Goal: Book appointment/travel/reservation

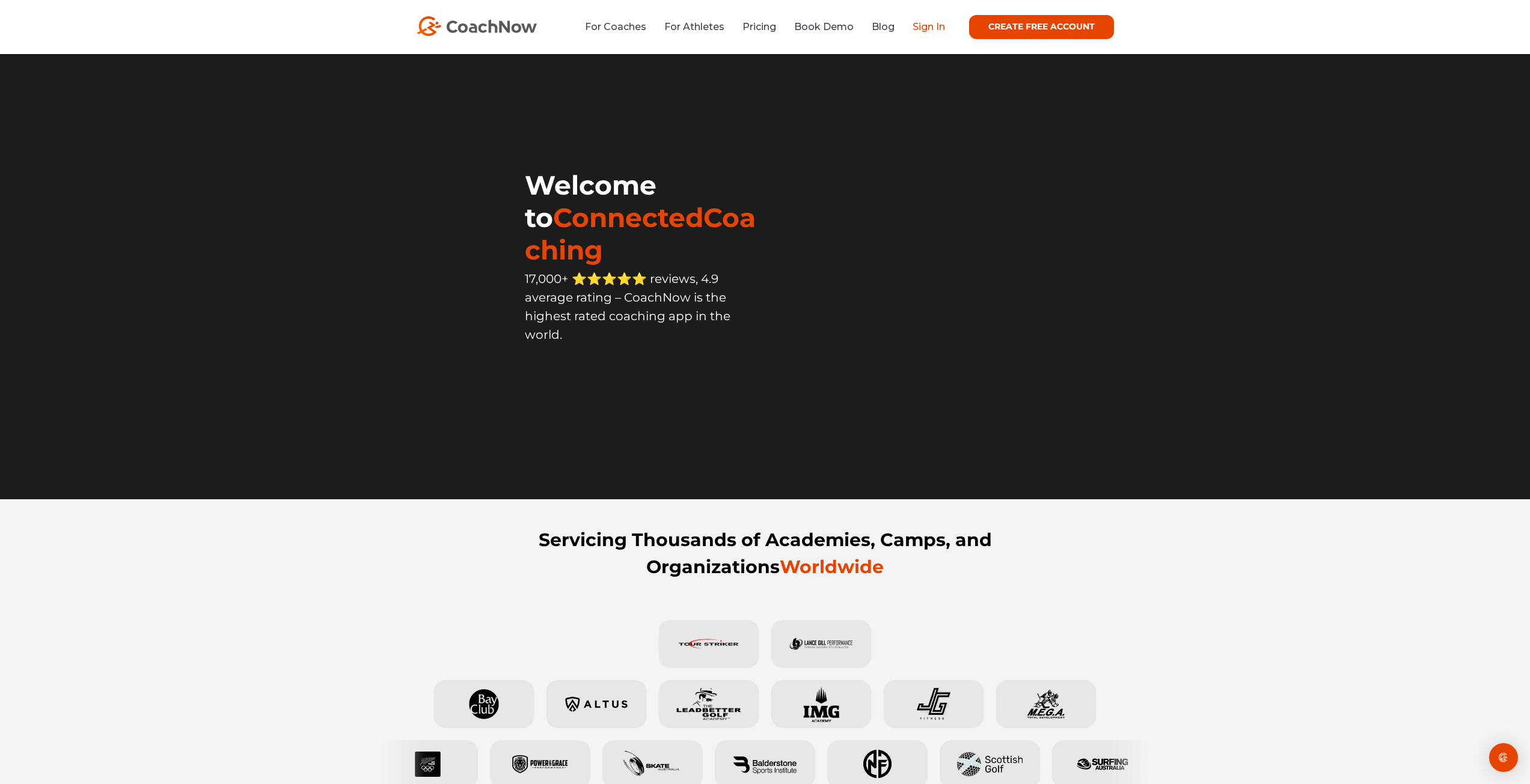
click at [937, 27] on link "Sign In" at bounding box center [929, 27] width 33 height 12
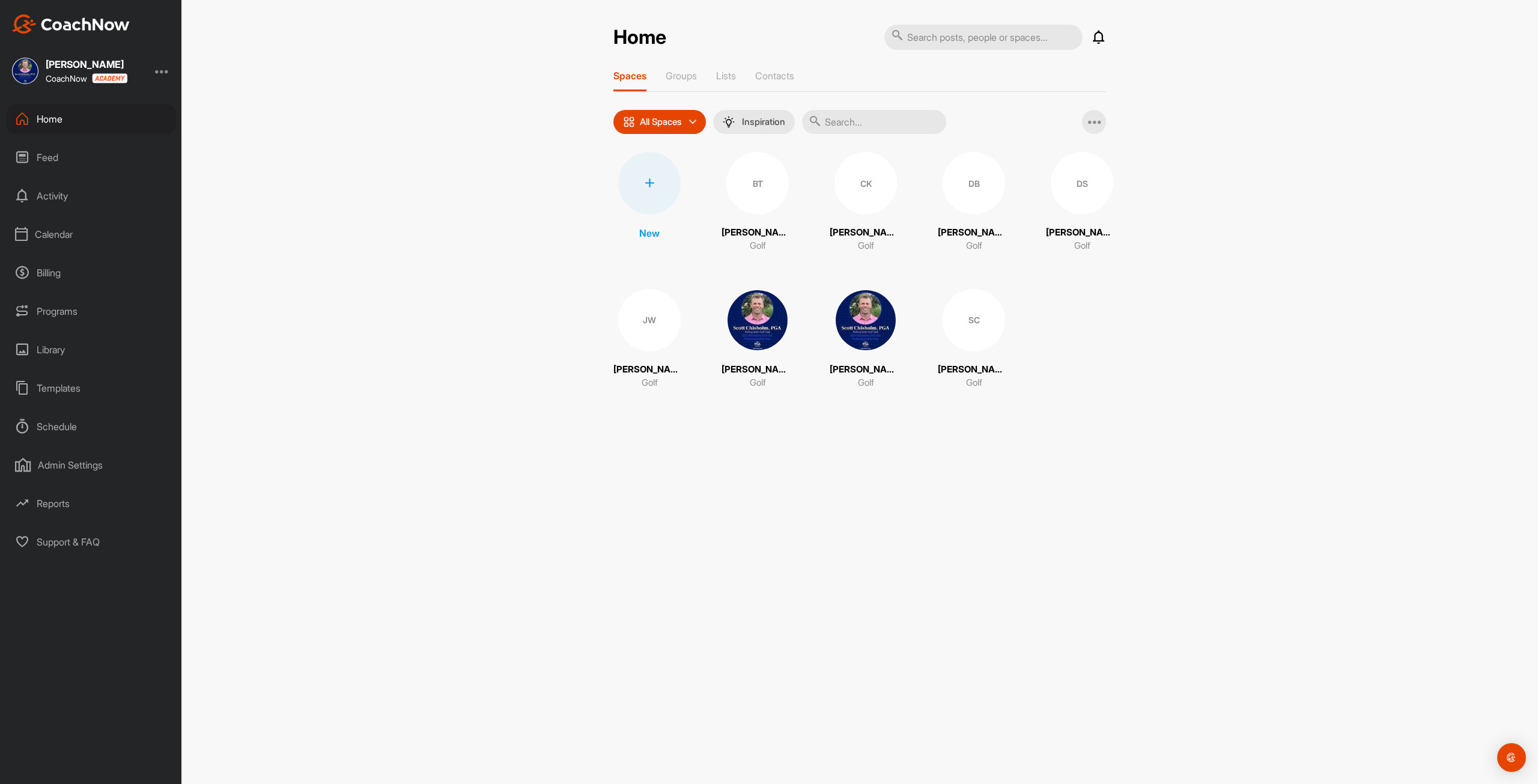
click at [36, 237] on div "Calendar" at bounding box center [91, 234] width 170 height 30
click at [83, 271] on div "My Calendar" at bounding box center [105, 270] width 142 height 25
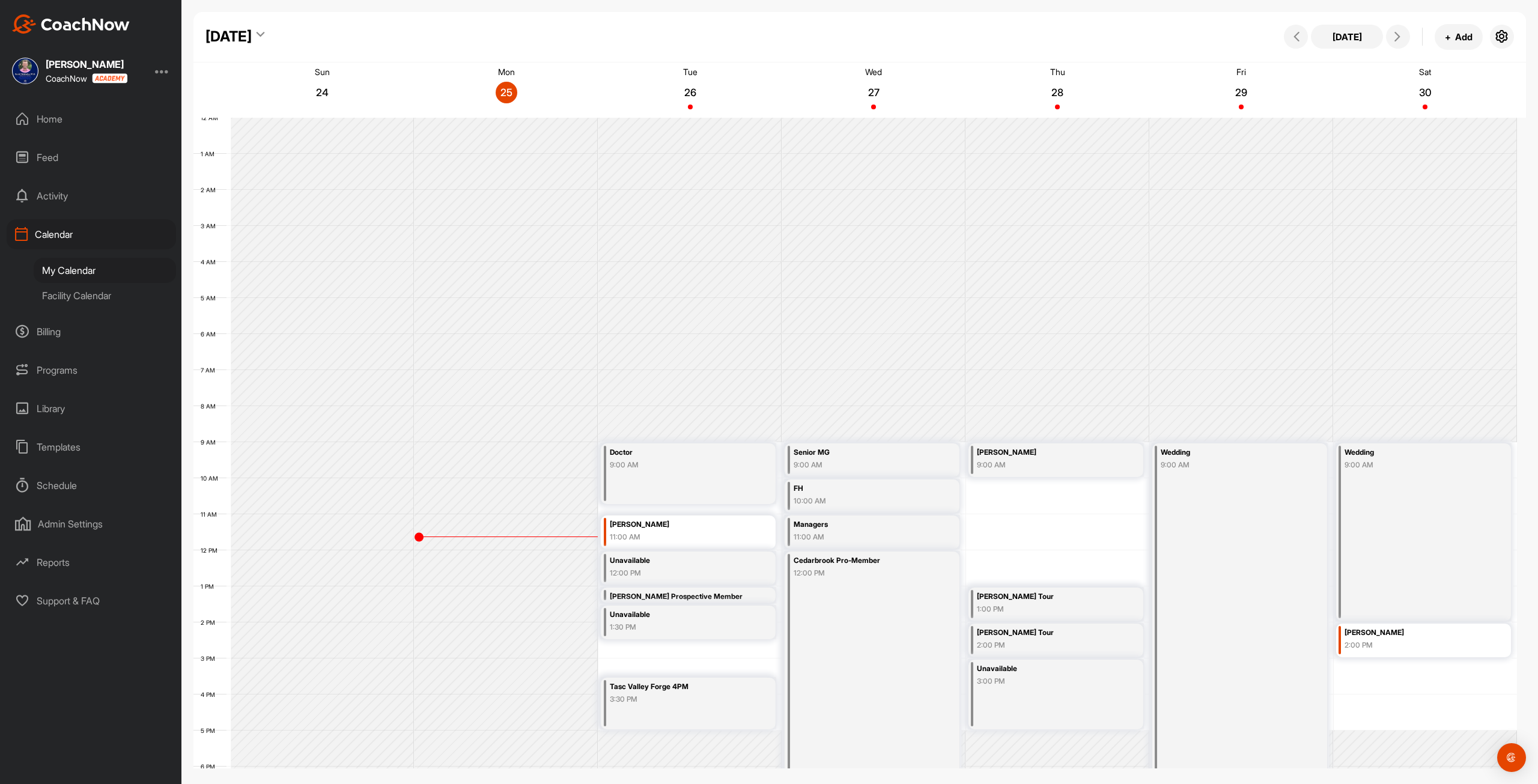
scroll to position [174, 0]
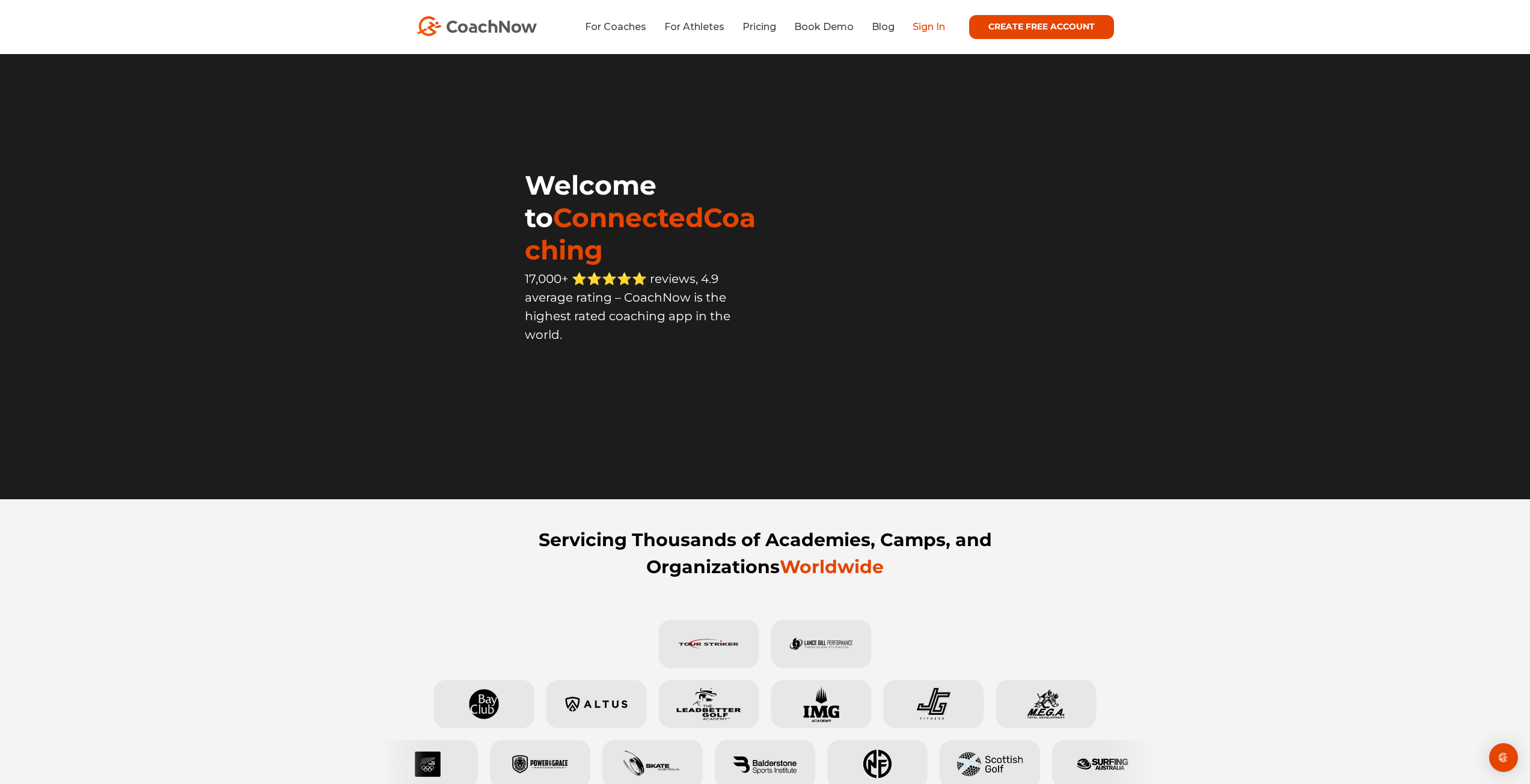
click at [913, 27] on link "Sign In" at bounding box center [929, 27] width 33 height 12
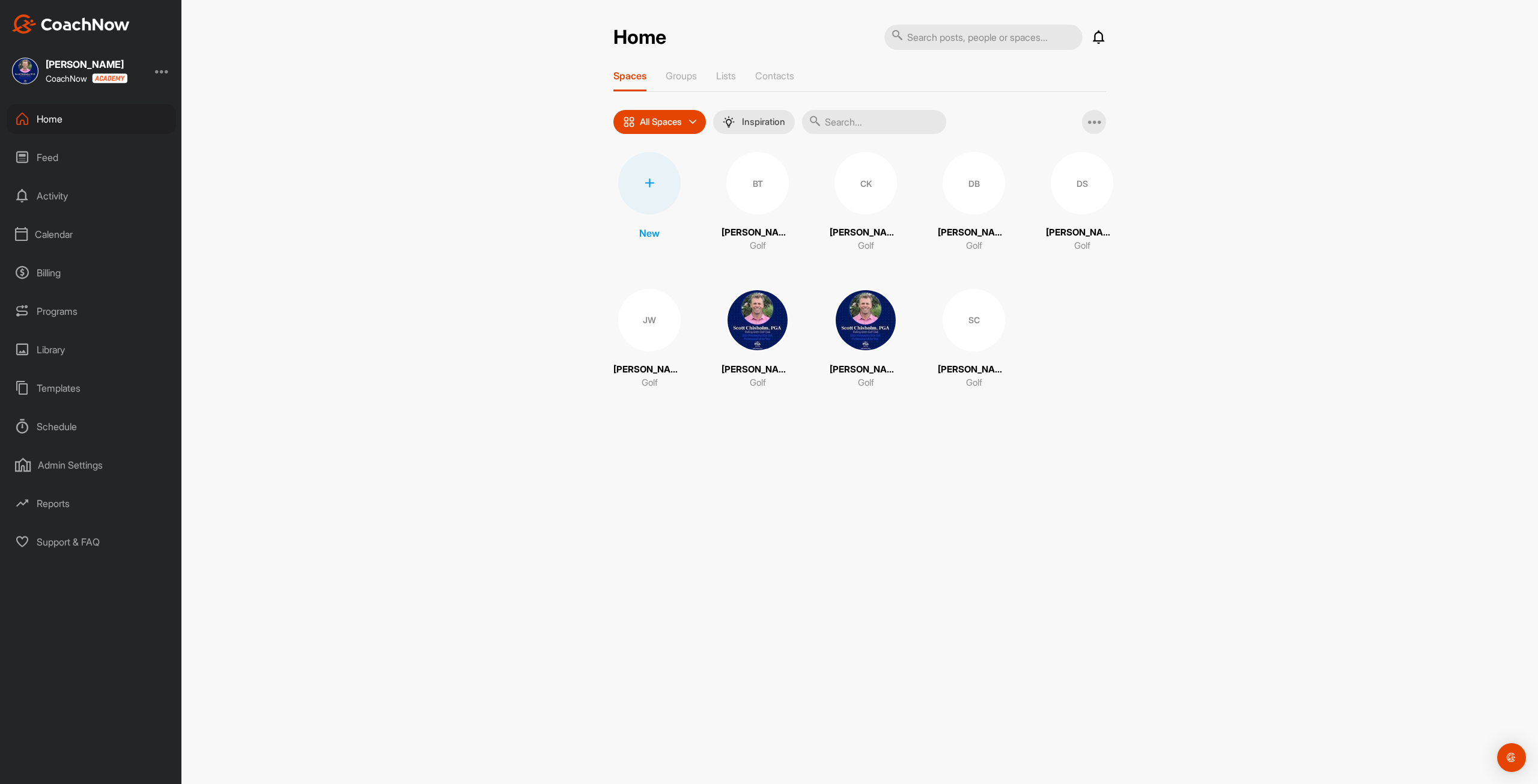
click at [60, 241] on div "Calendar" at bounding box center [91, 234] width 170 height 30
click at [82, 267] on div "My Calendar" at bounding box center [105, 270] width 142 height 25
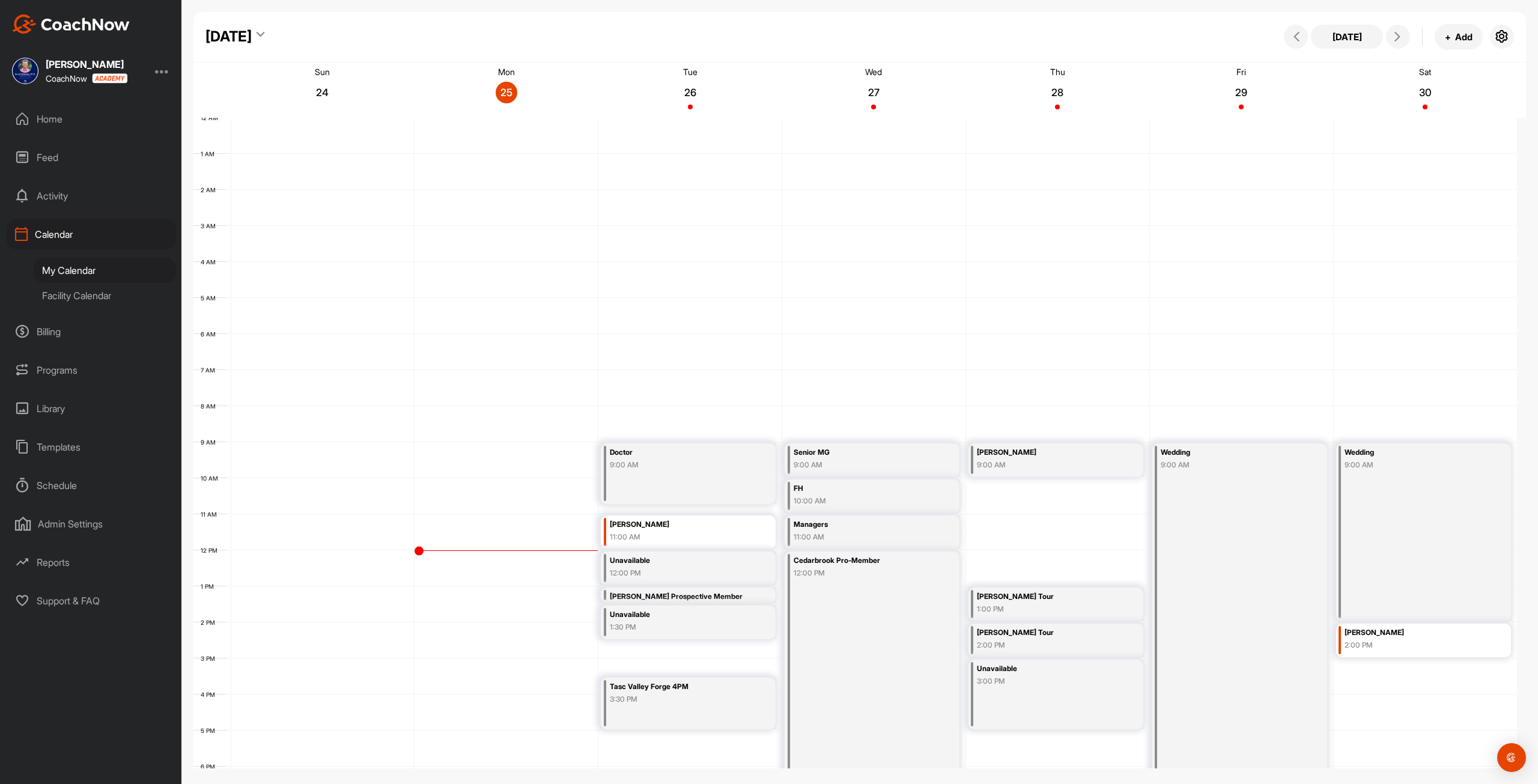
scroll to position [174, 0]
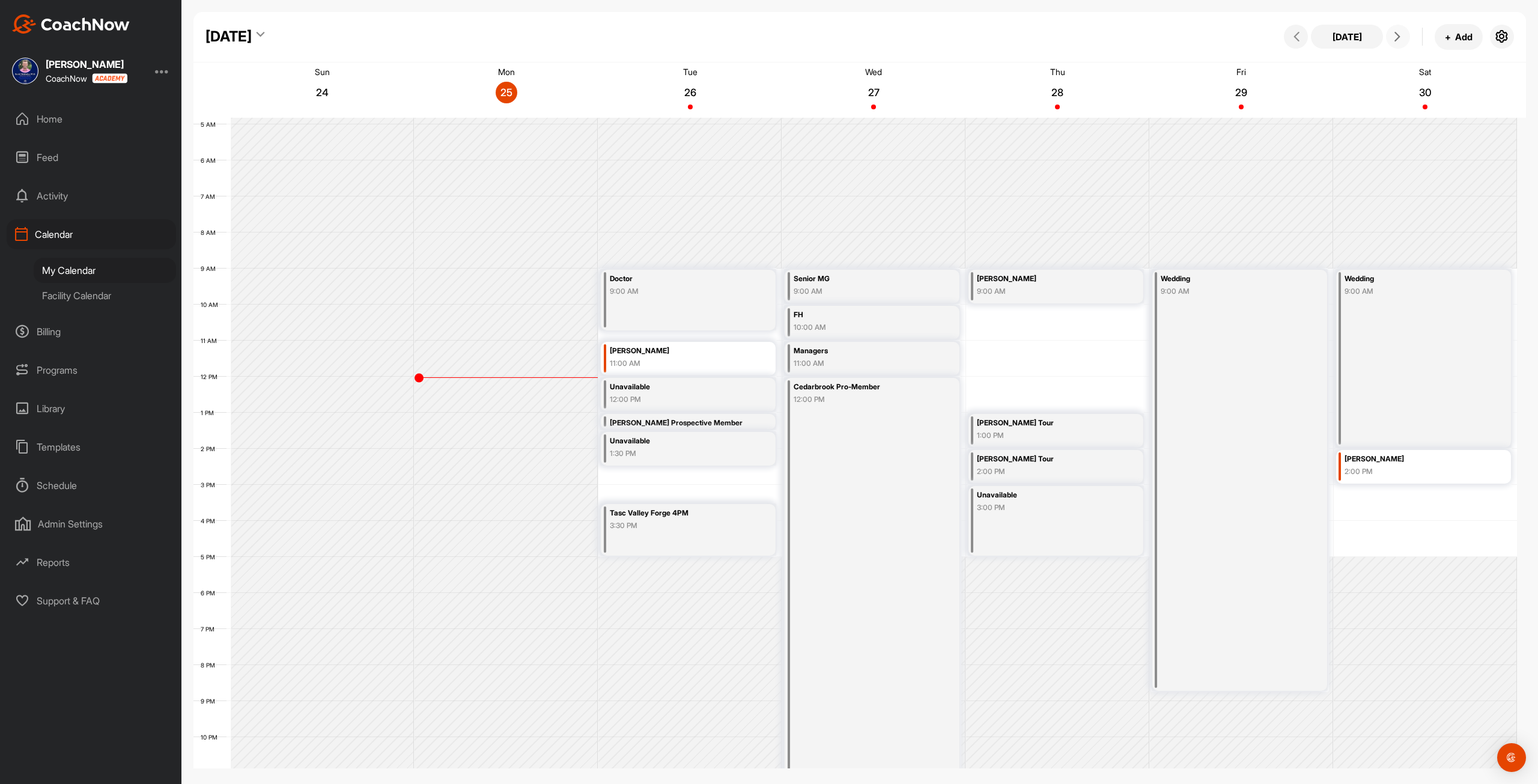
click at [1397, 39] on icon at bounding box center [1398, 37] width 10 height 10
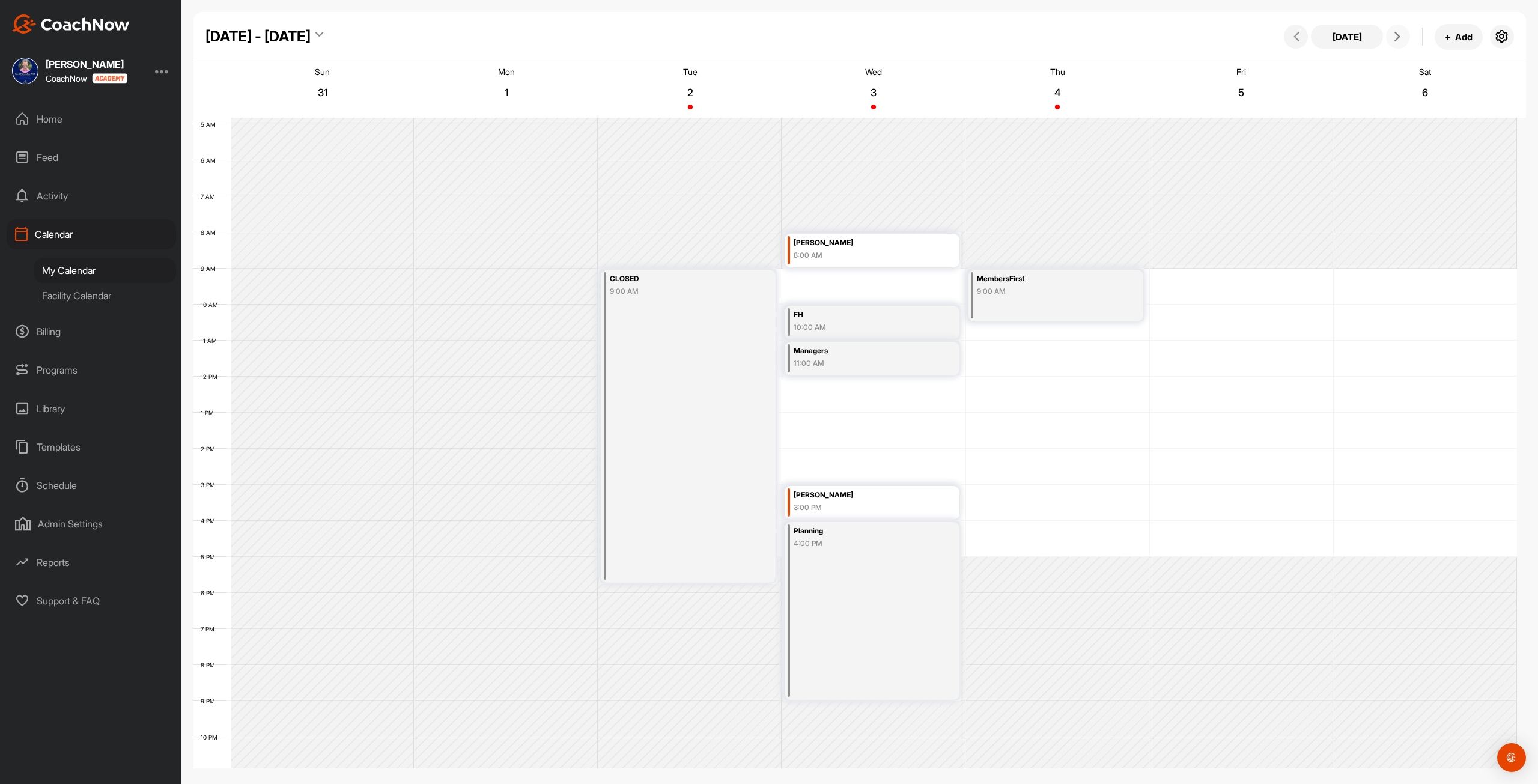
click at [1397, 39] on icon at bounding box center [1398, 37] width 10 height 10
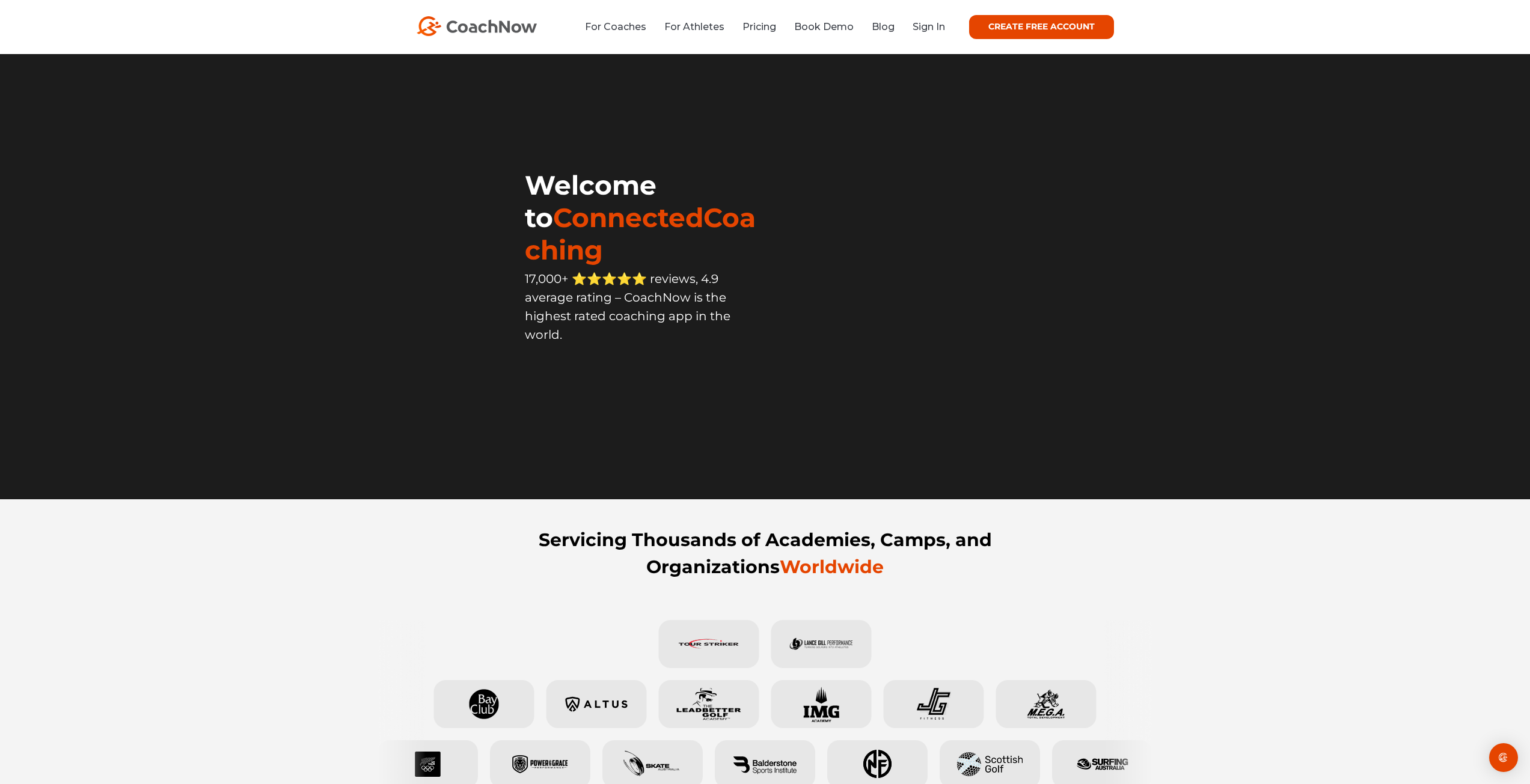
click at [911, 33] on li "Sign In" at bounding box center [924, 27] width 41 height 15
click at [923, 28] on link "Sign In" at bounding box center [929, 27] width 33 height 12
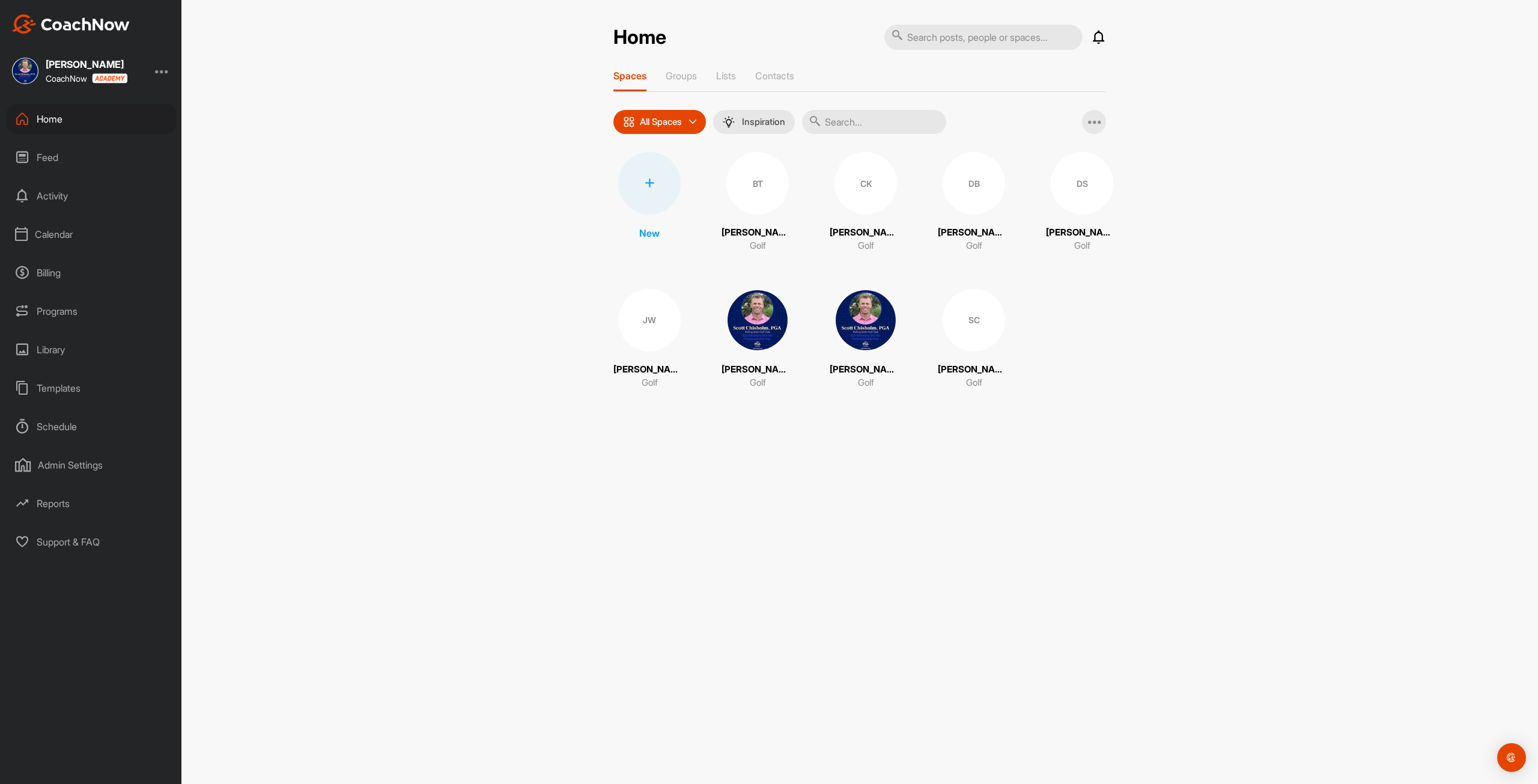
click at [70, 234] on div "Calendar" at bounding box center [91, 234] width 170 height 30
click at [64, 271] on div "My Calendar" at bounding box center [105, 270] width 142 height 25
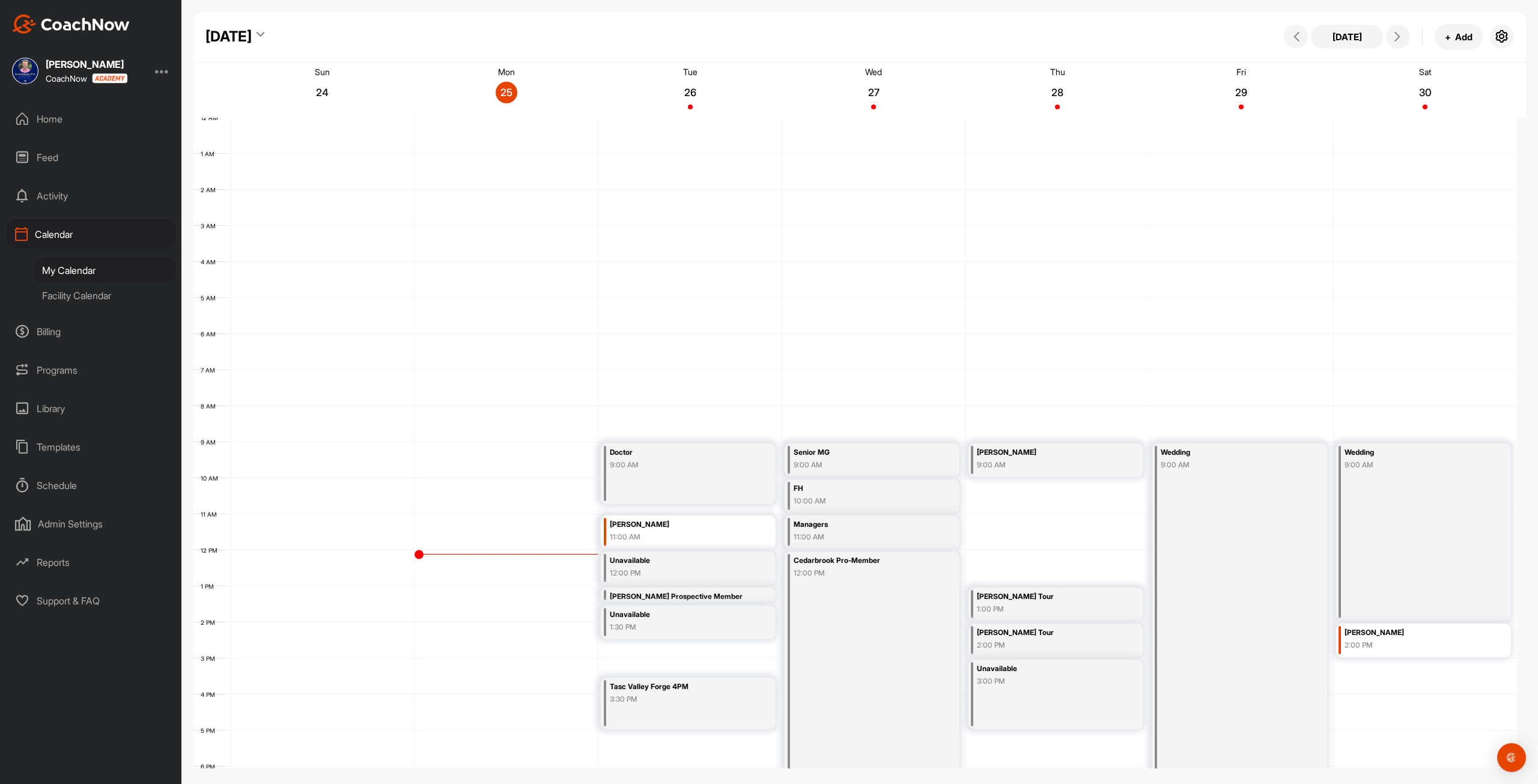
scroll to position [174, 0]
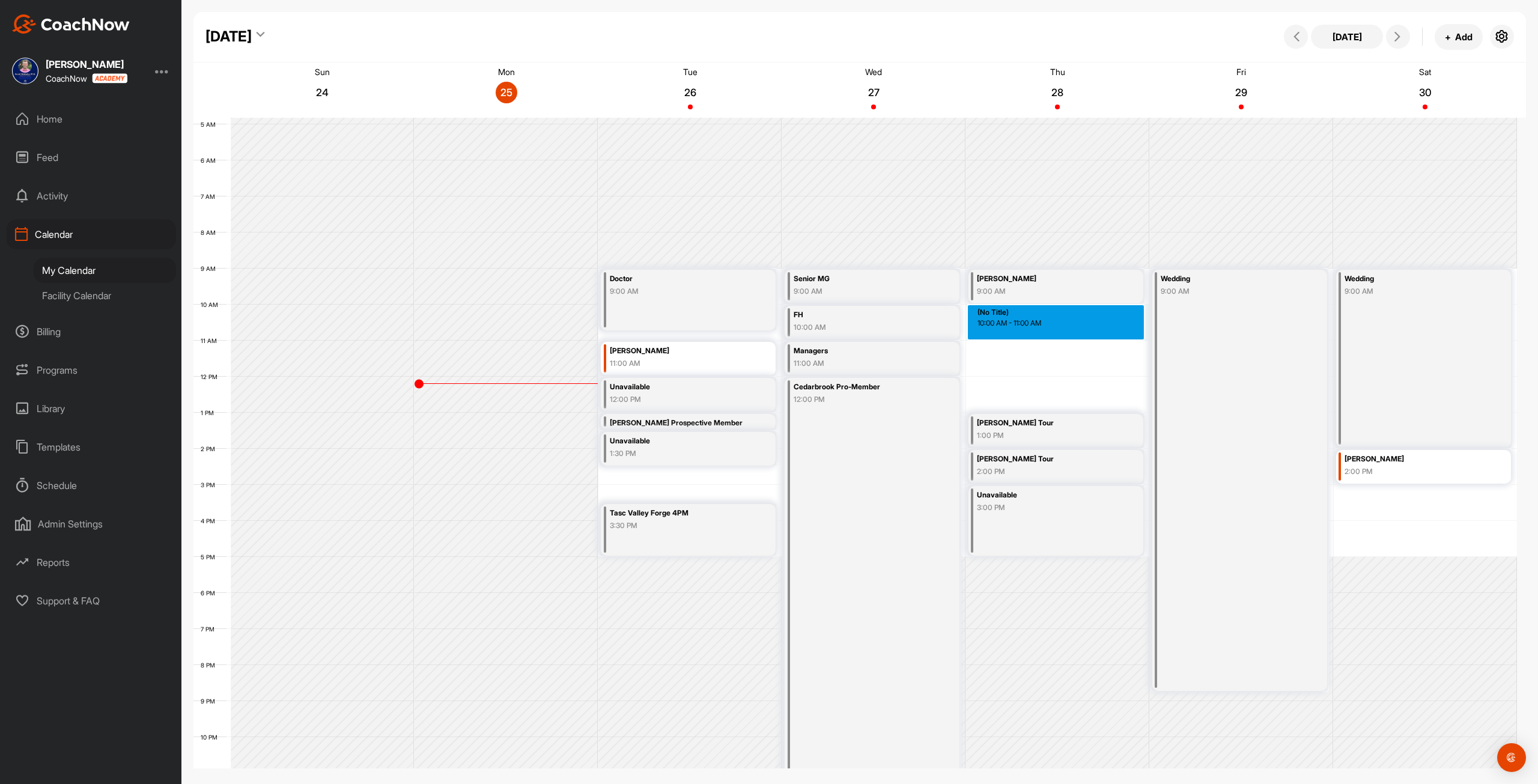
click at [1017, 312] on div "12 AM 1 AM 2 AM 3 AM 4 AM 5 AM 6 AM 7 AM 8 AM 9 AM 10 AM 11 AM 12 PM 1 PM 2 PM …" at bounding box center [855, 377] width 1323 height 865
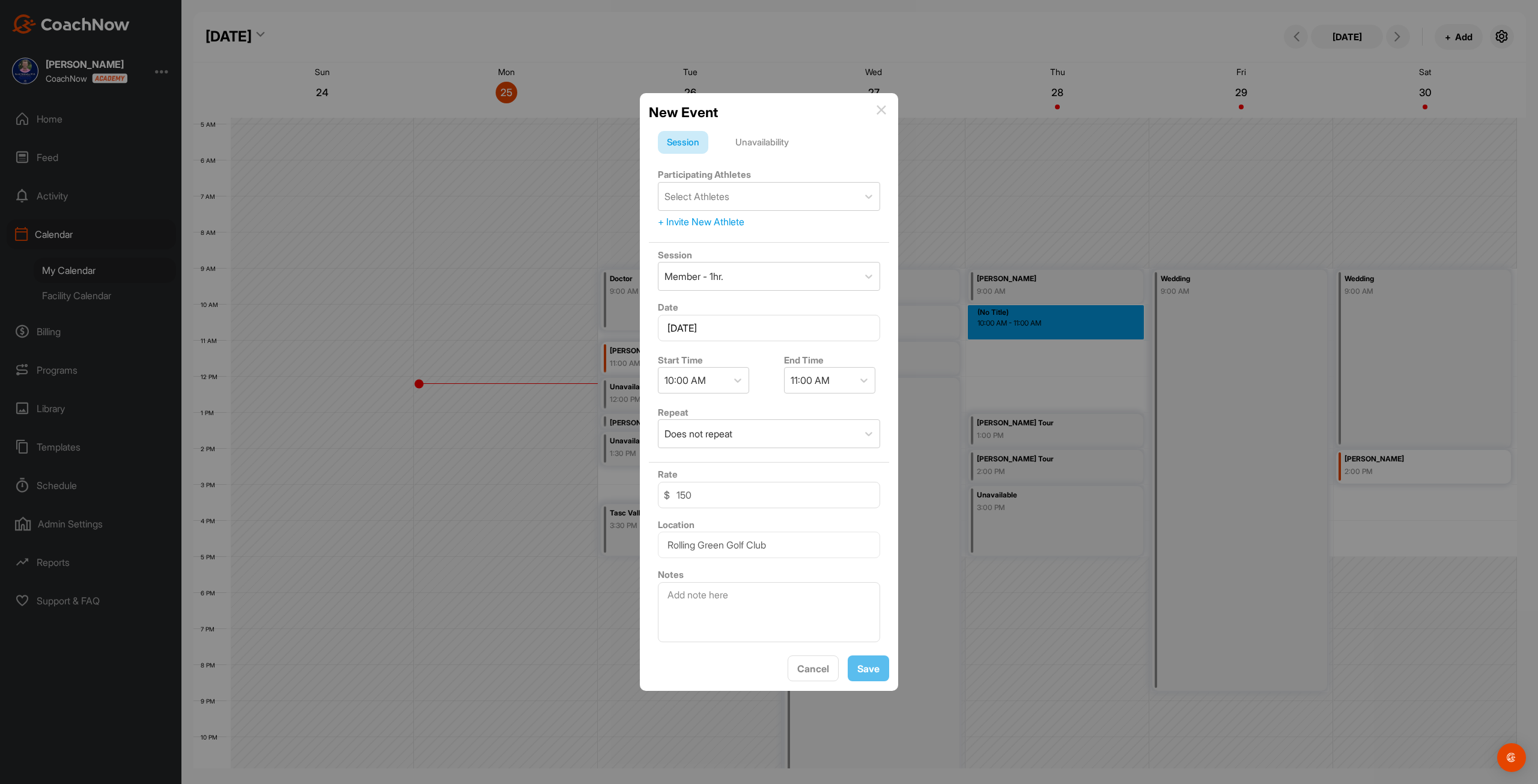
click at [723, 221] on div "+ Invite New Athlete" at bounding box center [769, 221] width 223 height 14
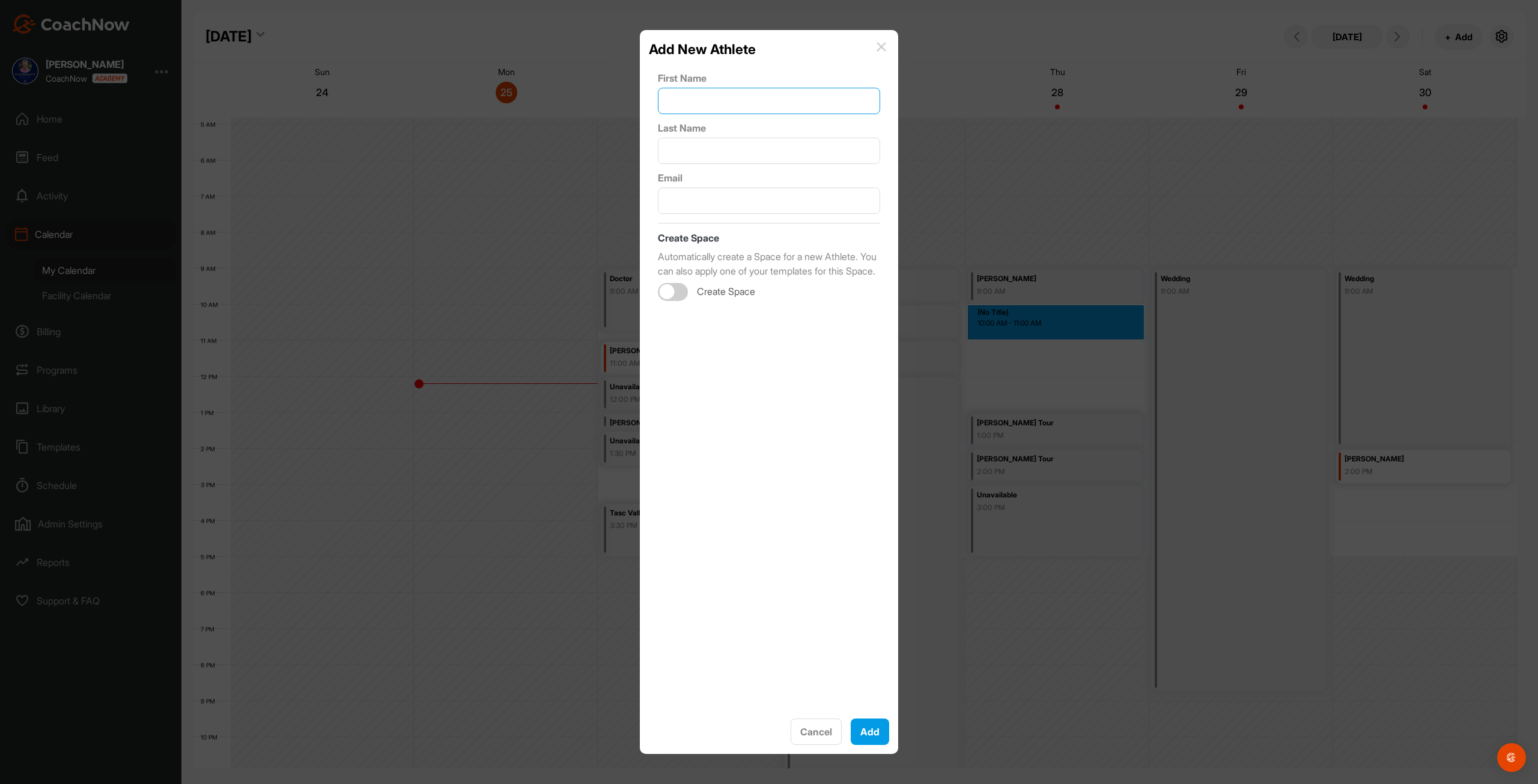
click at [728, 100] on input "text" at bounding box center [769, 100] width 223 height 27
type input "Davie"
type input "McFetridge"
type input "dmcfet@gmail.com"
click at [673, 299] on div at bounding box center [667, 292] width 15 height 15
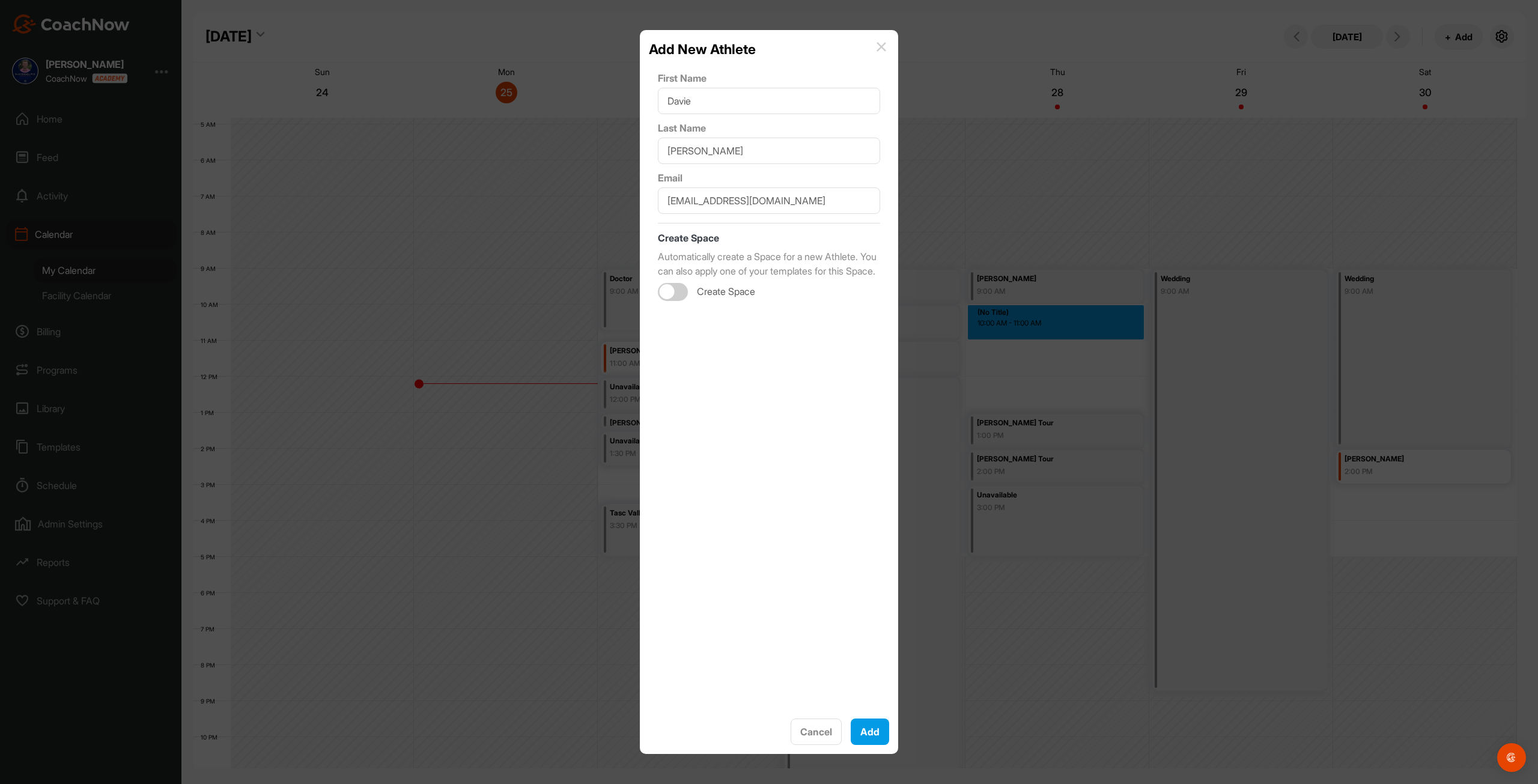
checkbox input "true"
click at [870, 730] on button "Add" at bounding box center [870, 732] width 38 height 27
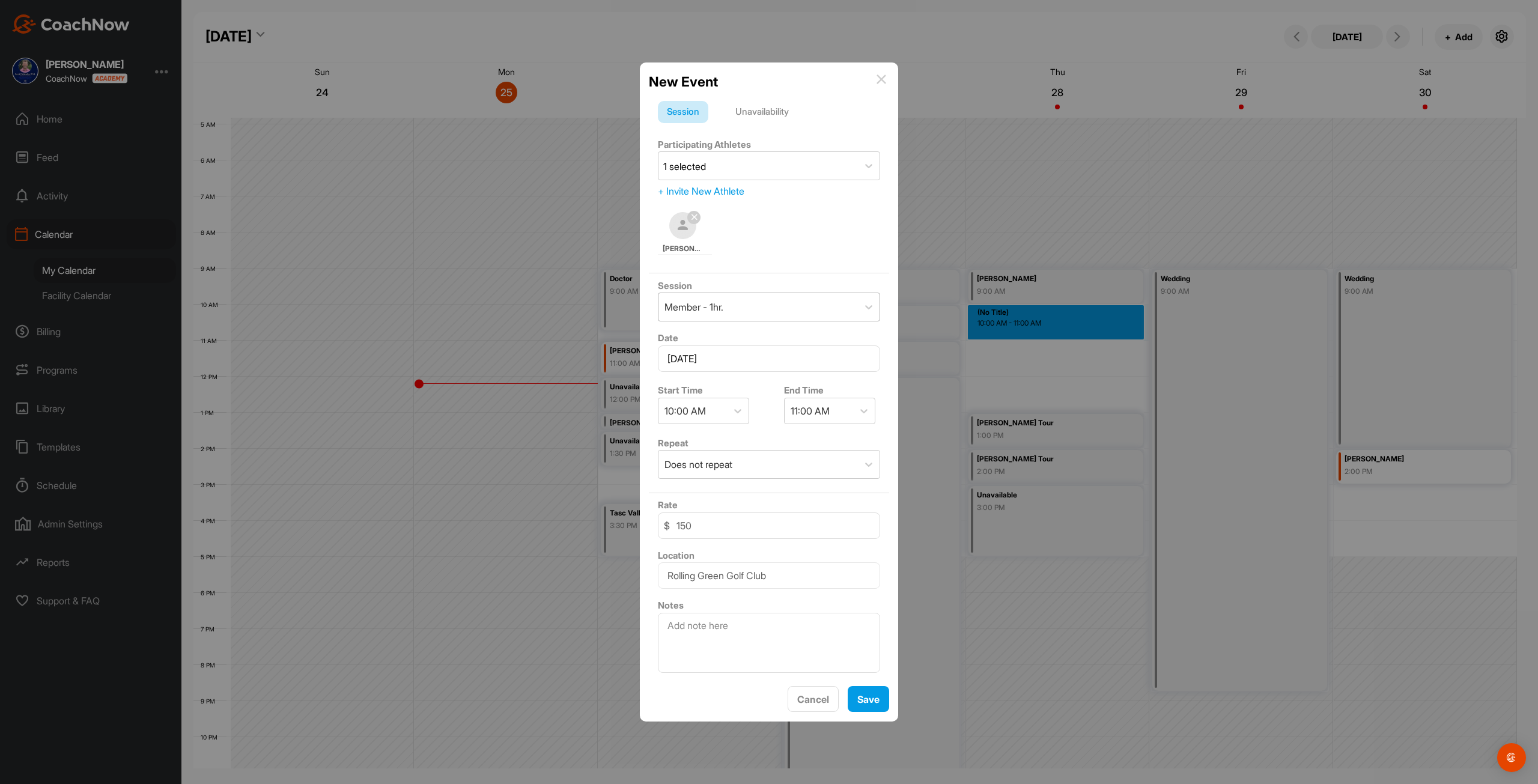
click at [778, 301] on div "Member - 1hr." at bounding box center [758, 307] width 200 height 28
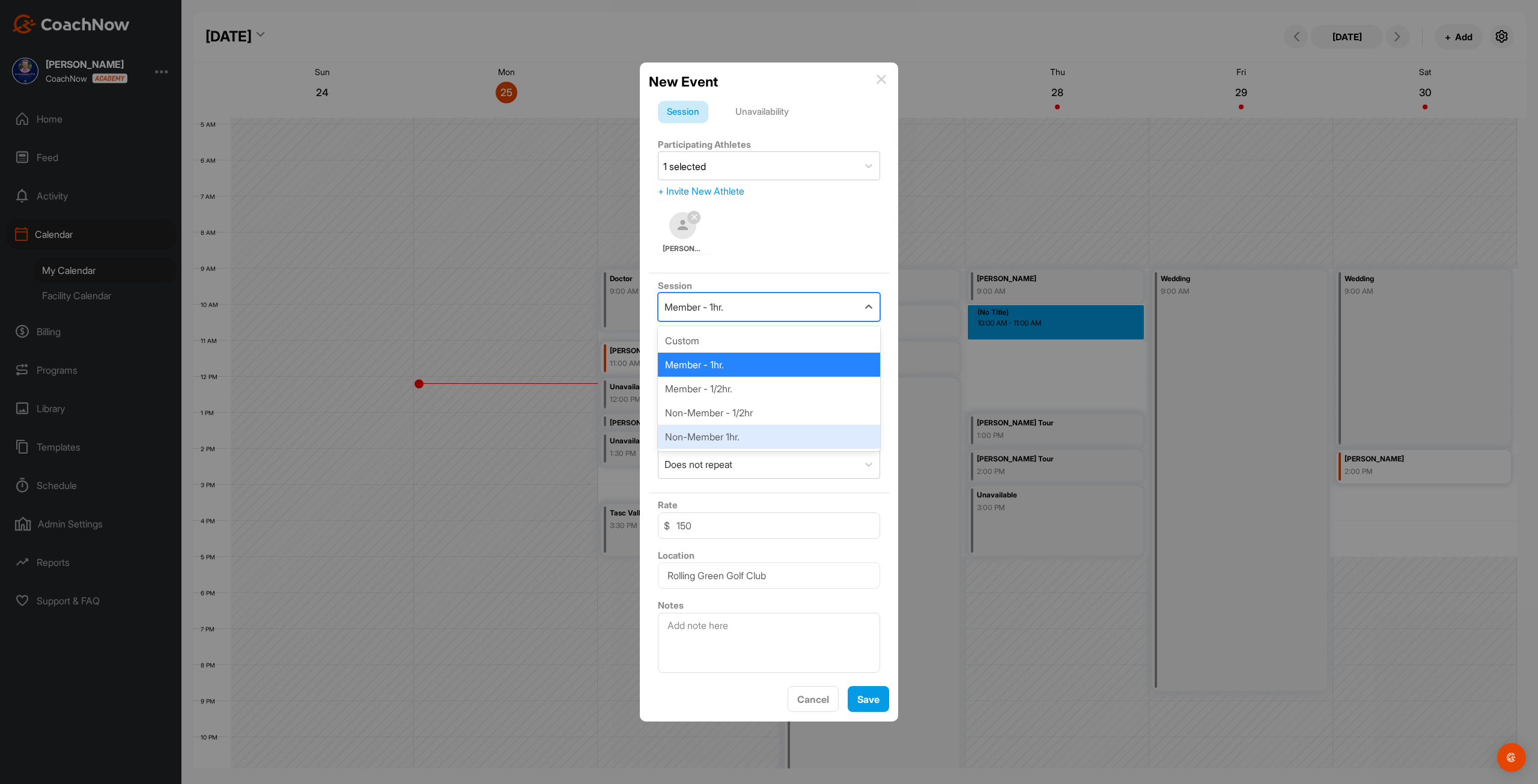
click at [776, 438] on div "Non-Member 1hr." at bounding box center [769, 436] width 223 height 24
type input "225"
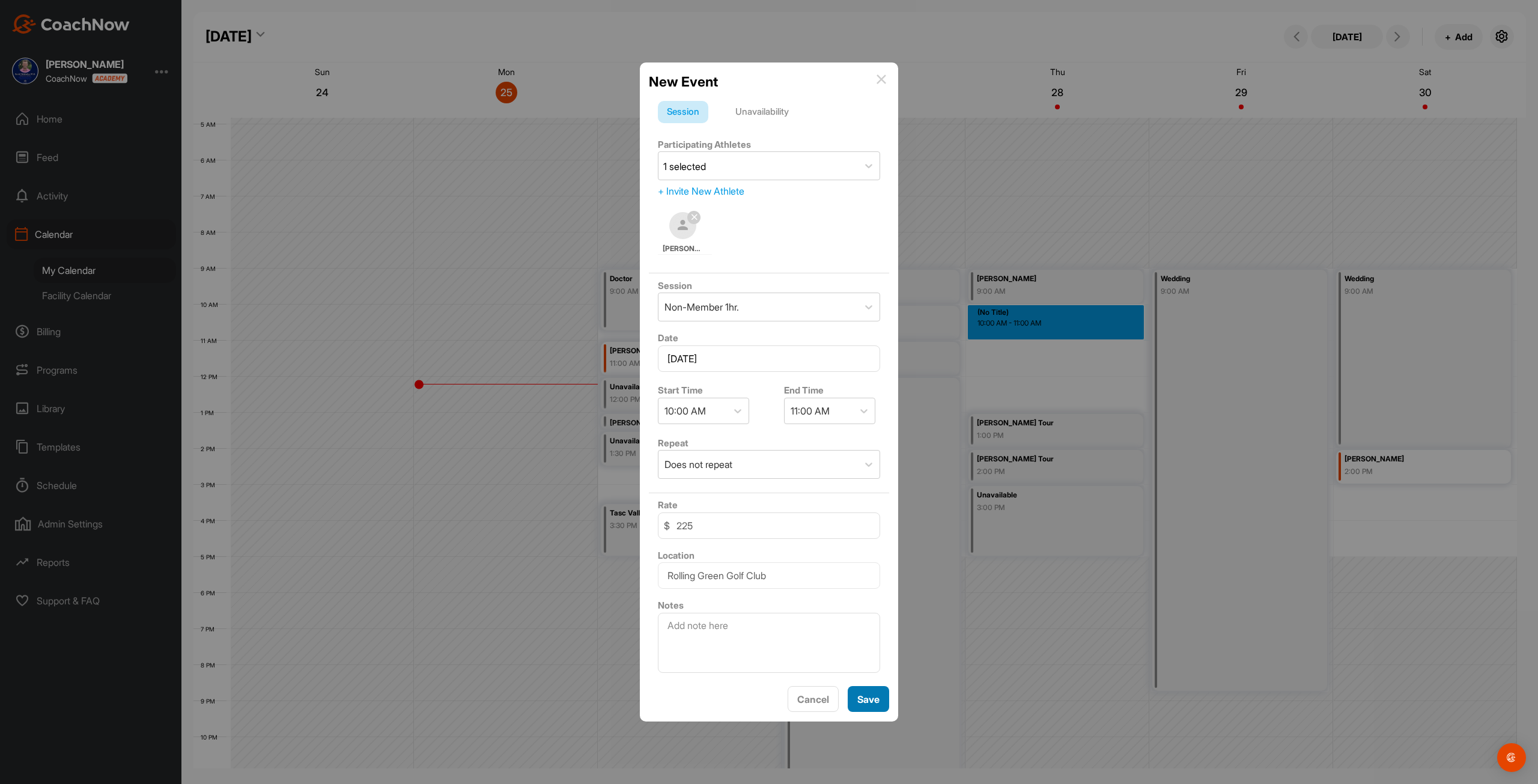
click at [859, 701] on button "Save" at bounding box center [868, 699] width 41 height 26
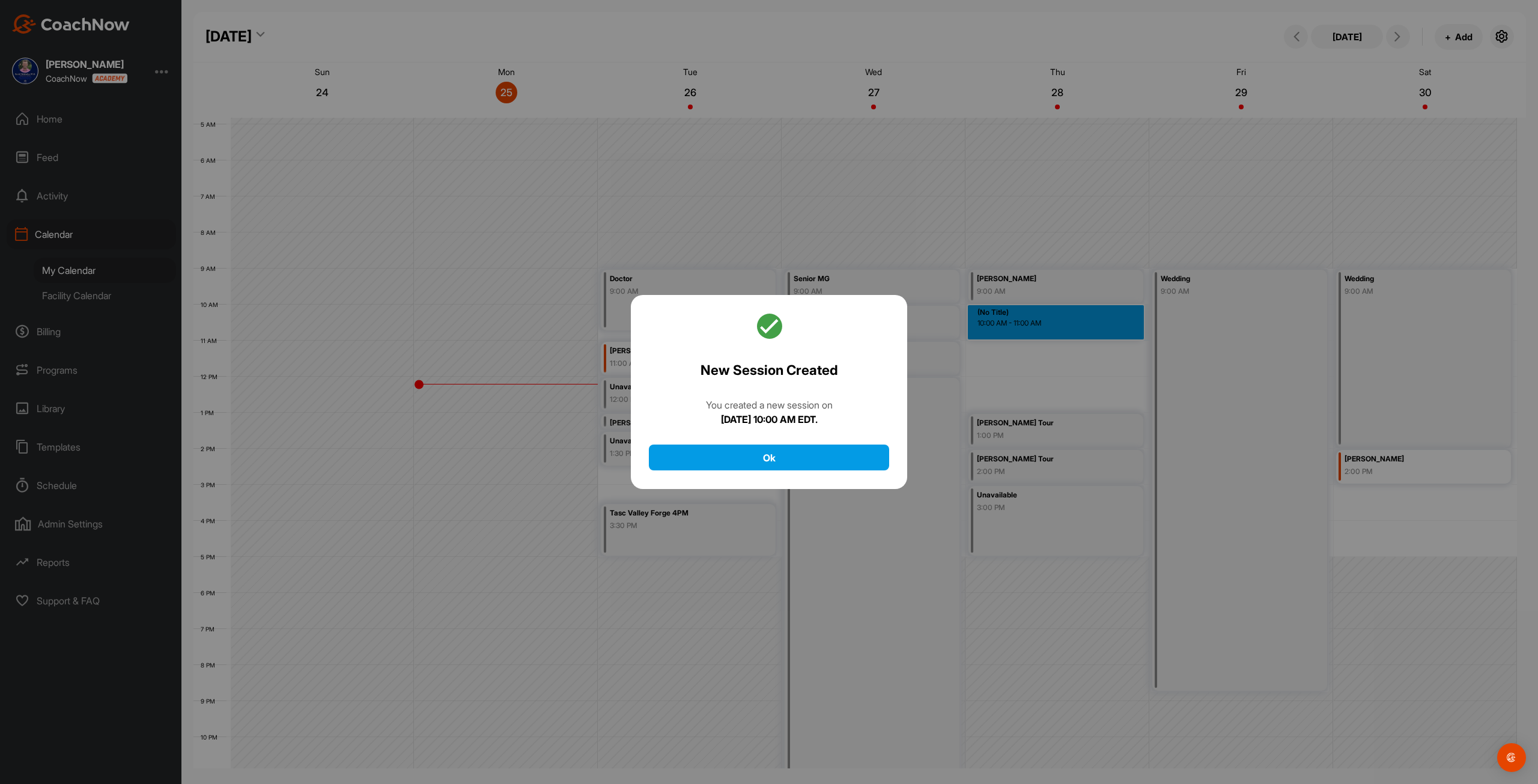
click at [856, 472] on div "New Session Created You created a new session on Thursday, August 28, 2025 at 1…" at bounding box center [769, 393] width 276 height 195
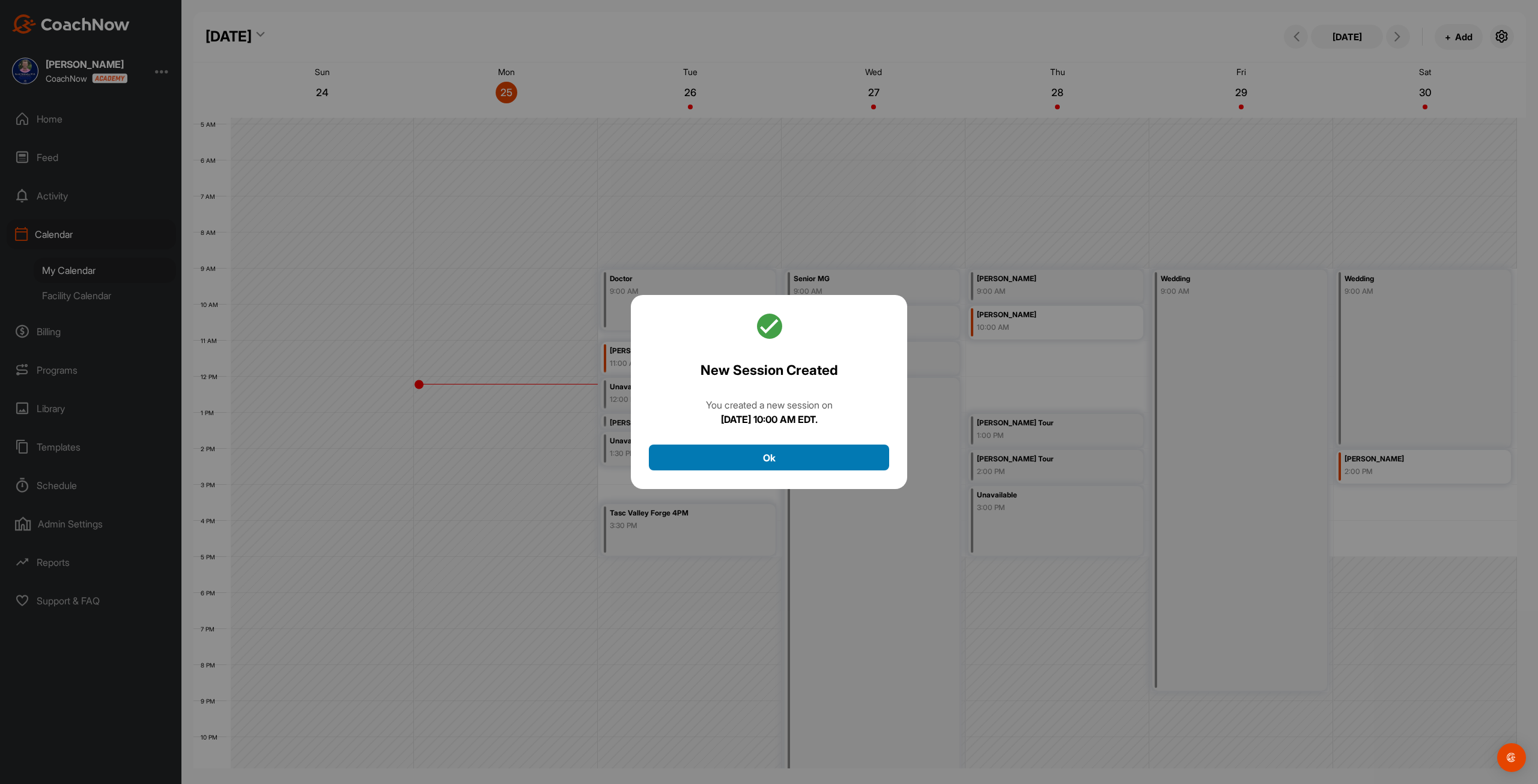
click at [852, 465] on button "Ok" at bounding box center [769, 457] width 240 height 26
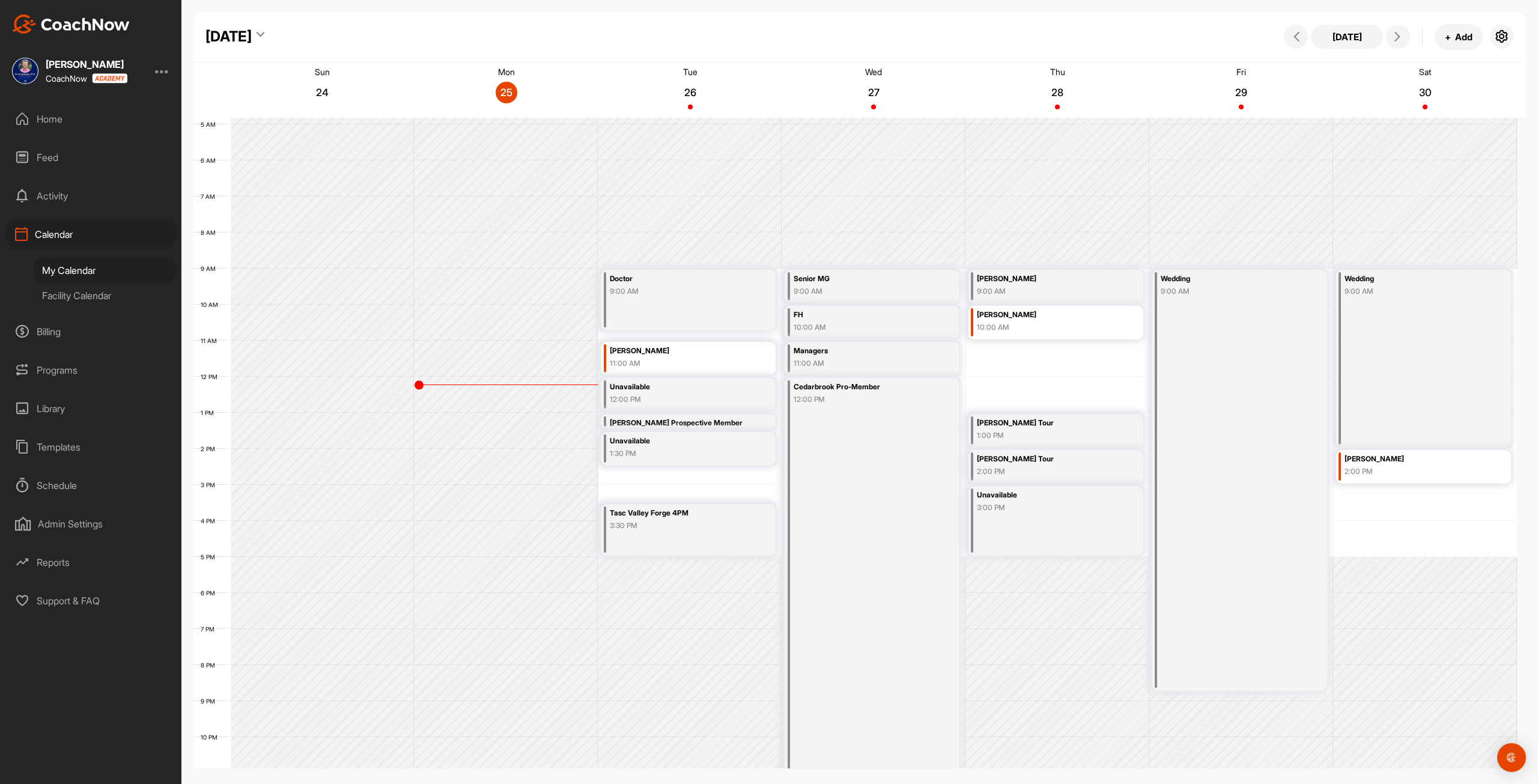
click at [695, 472] on div "12 AM 1 AM 2 AM 3 AM 4 AM 5 AM 6 AM 7 AM 8 AM 9 AM 10 AM 11 AM 12 PM 1 PM 2 PM …" at bounding box center [855, 377] width 1323 height 865
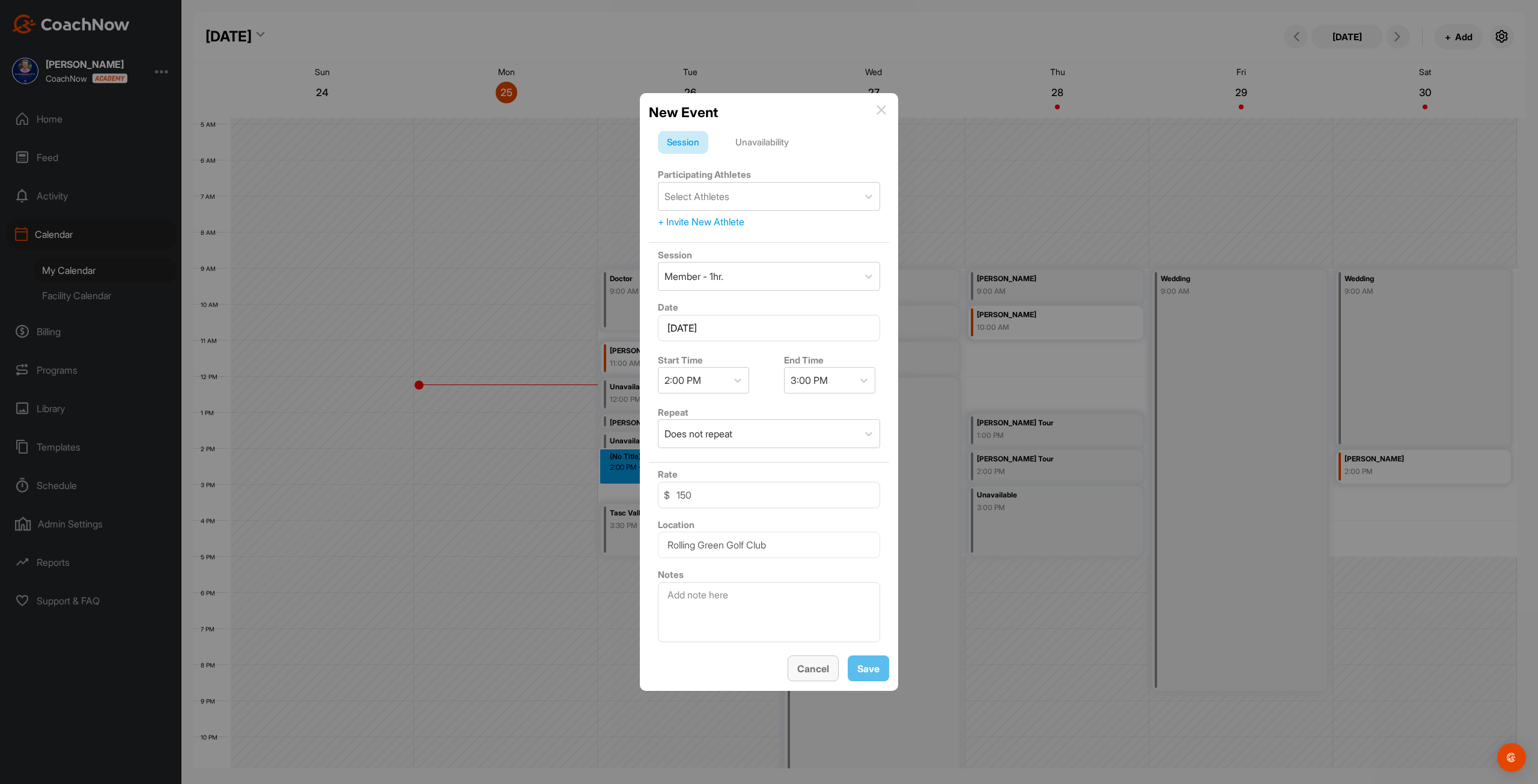
click at [798, 671] on button "Cancel" at bounding box center [813, 668] width 51 height 26
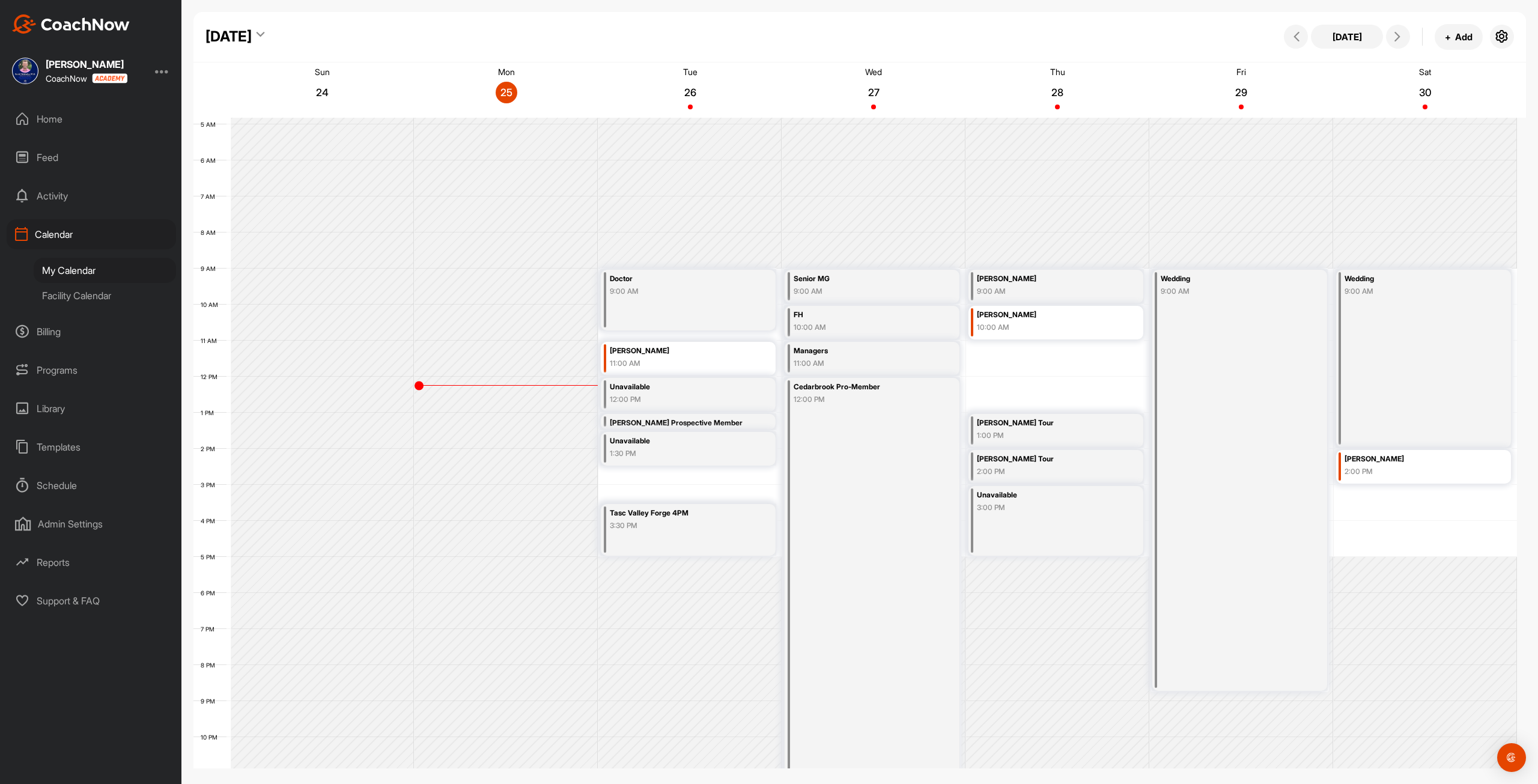
click at [666, 479] on div "12 AM 1 AM 2 AM 3 AM 4 AM 5 AM 6 AM 7 AM 8 AM 9 AM 10 AM 11 AM 12 PM 1 PM 2 PM …" at bounding box center [855, 377] width 1323 height 865
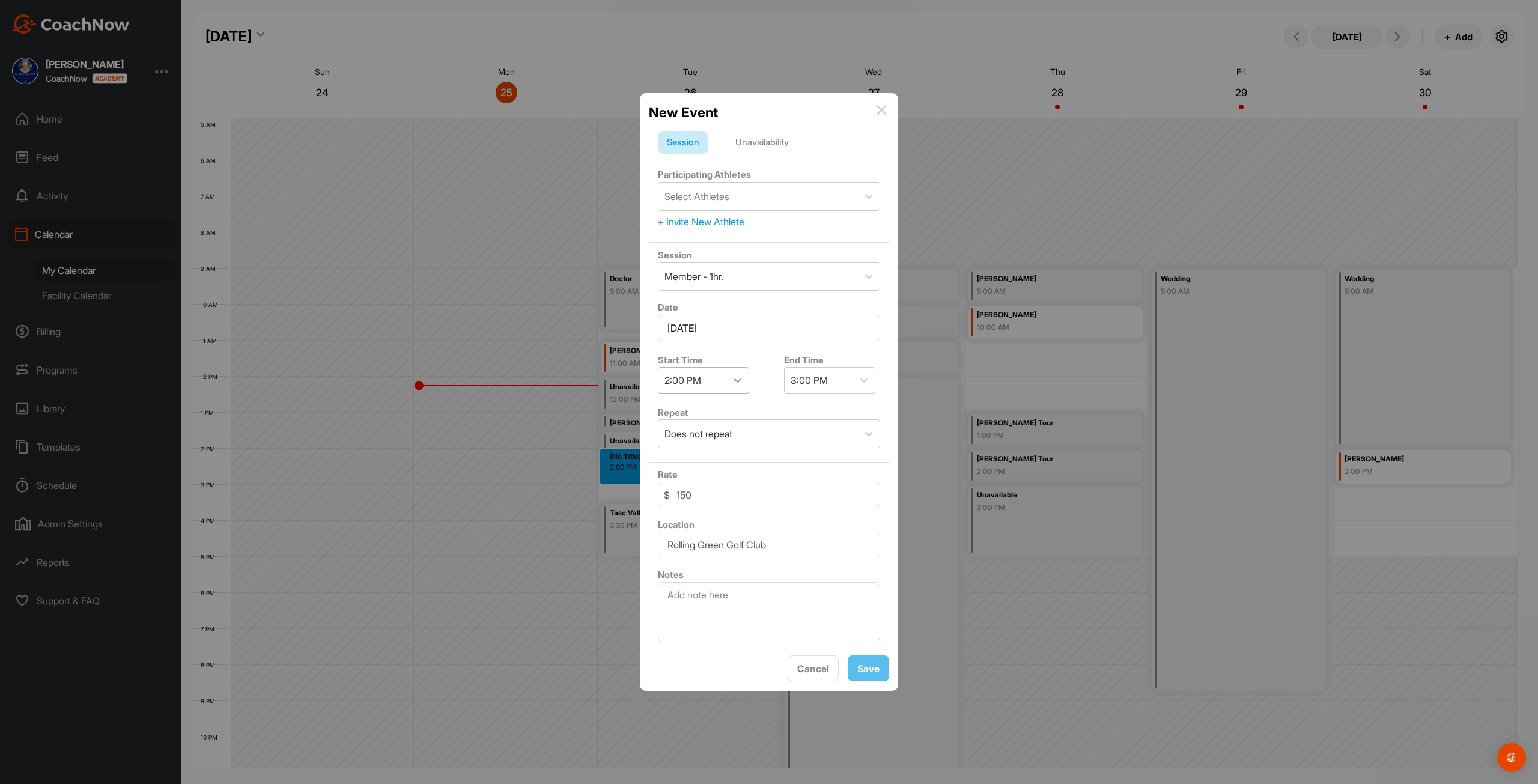
click at [727, 381] on div at bounding box center [737, 380] width 22 height 22
click at [708, 515] on div "1:30 PM" at bounding box center [703, 510] width 91 height 24
click at [822, 378] on div "2:30 PM" at bounding box center [809, 380] width 36 height 14
click at [825, 379] on div "2:30 PM" at bounding box center [819, 380] width 68 height 25
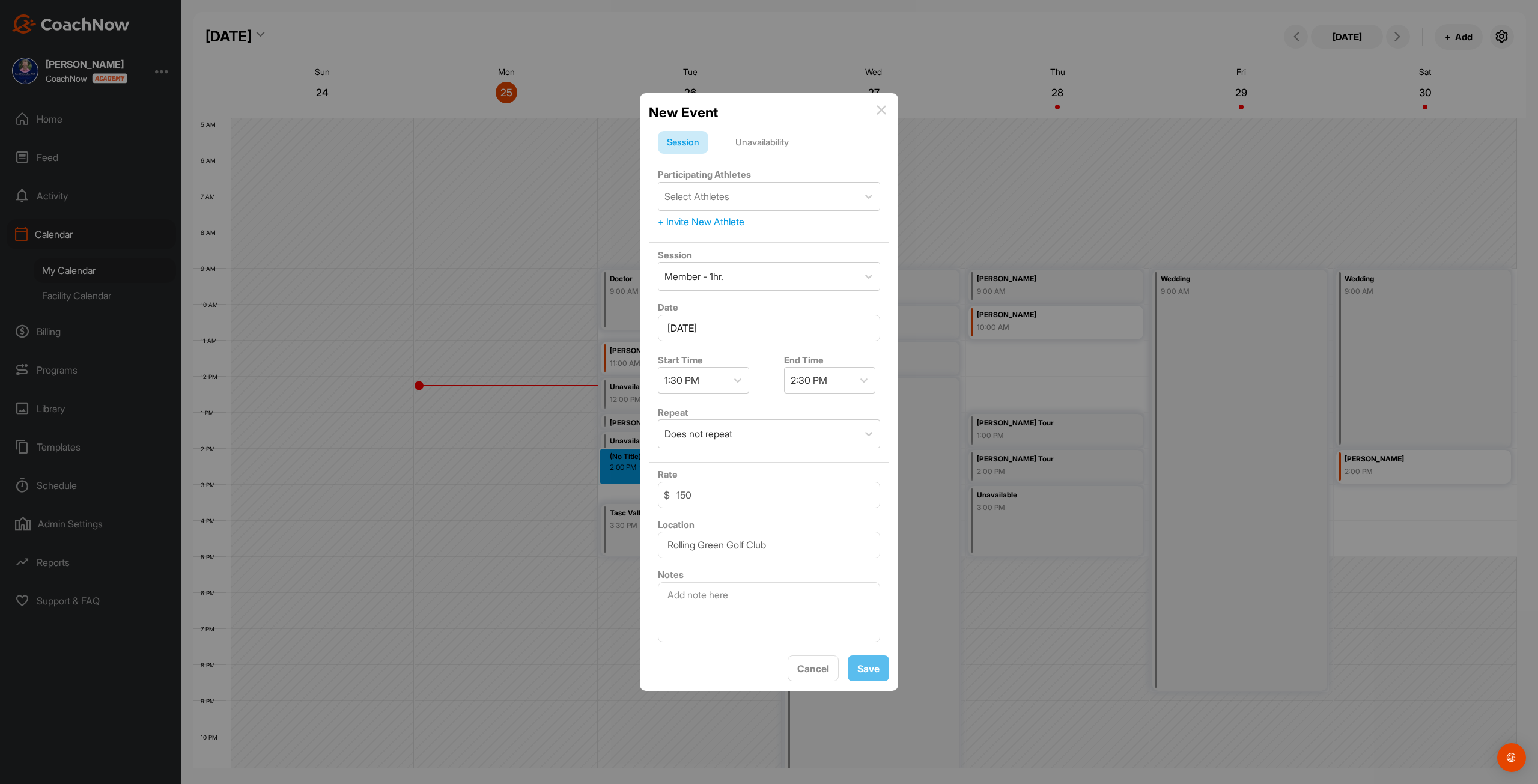
click at [758, 145] on div "Unavailability" at bounding box center [763, 142] width 72 height 23
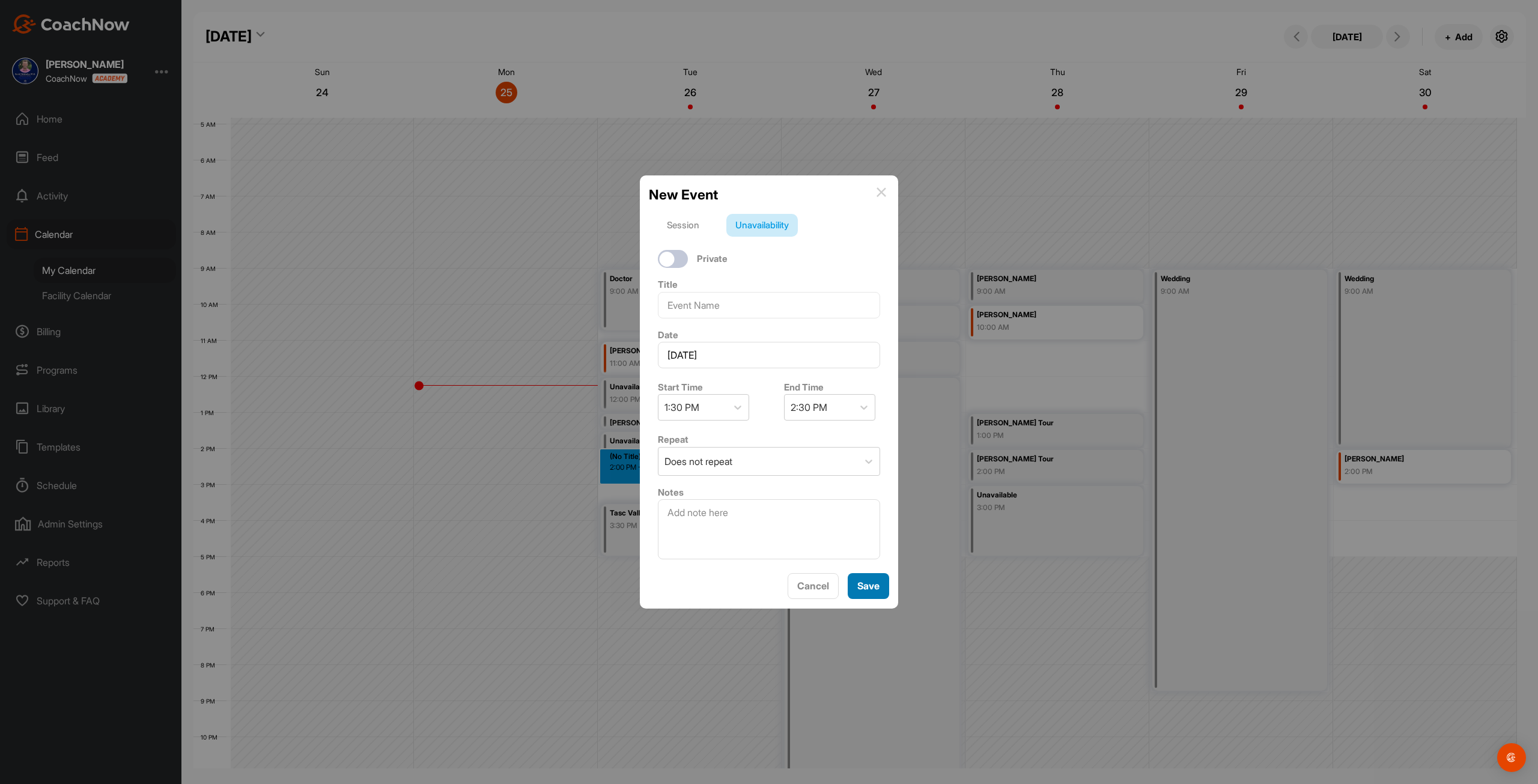
click at [877, 584] on button "Save" at bounding box center [868, 586] width 41 height 26
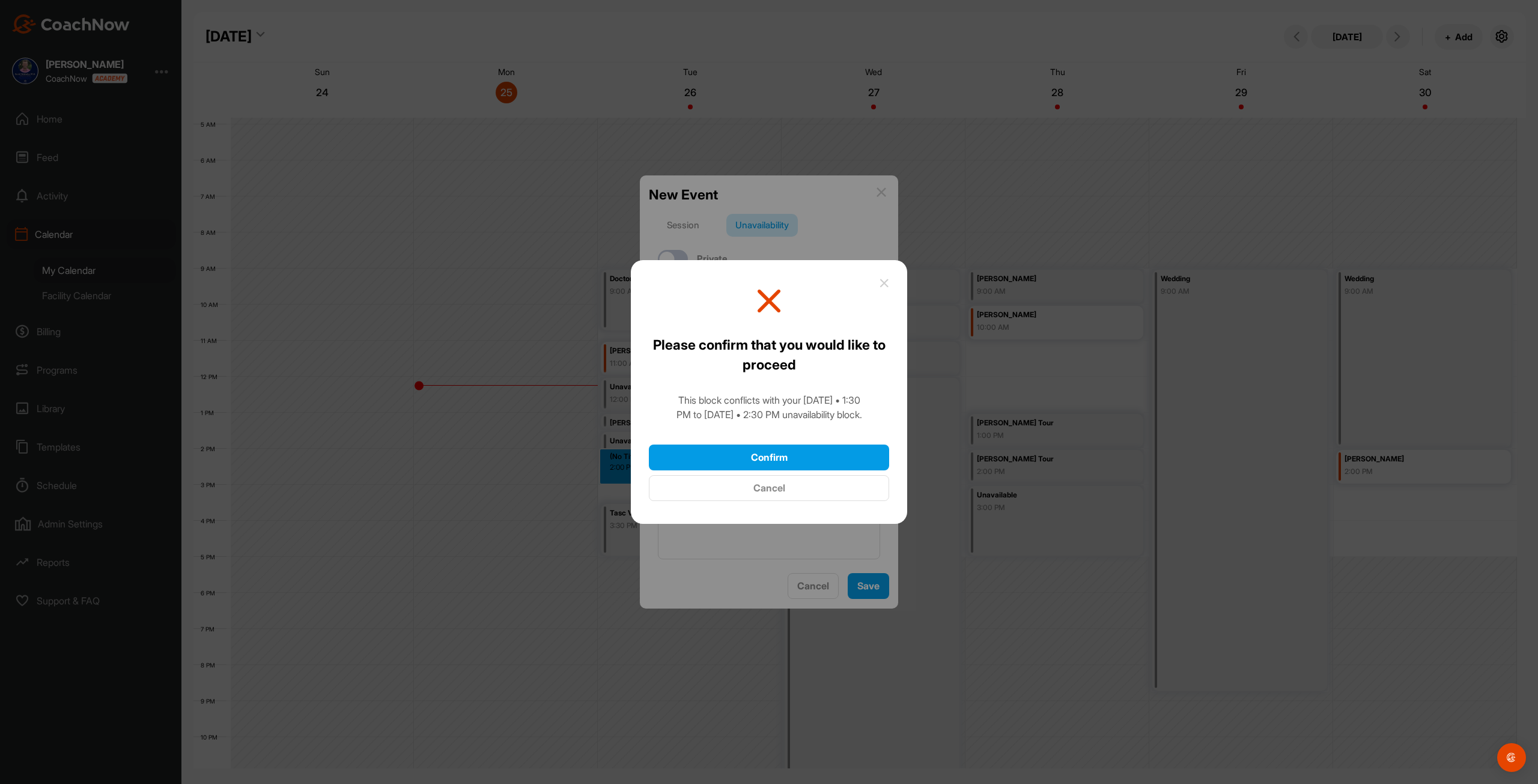
click at [793, 488] on button "Cancel" at bounding box center [769, 488] width 240 height 26
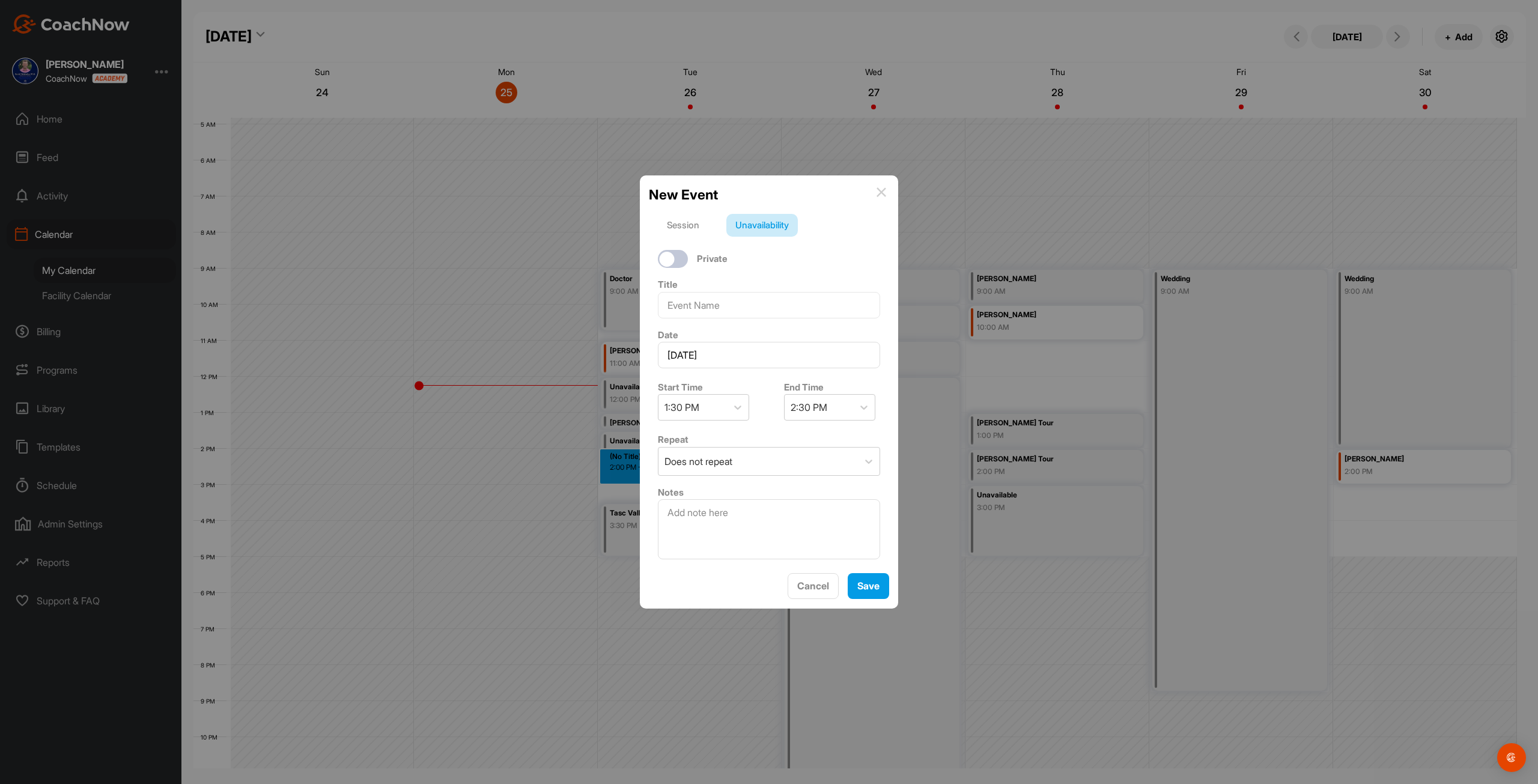
click at [884, 189] on img at bounding box center [881, 192] width 10 height 10
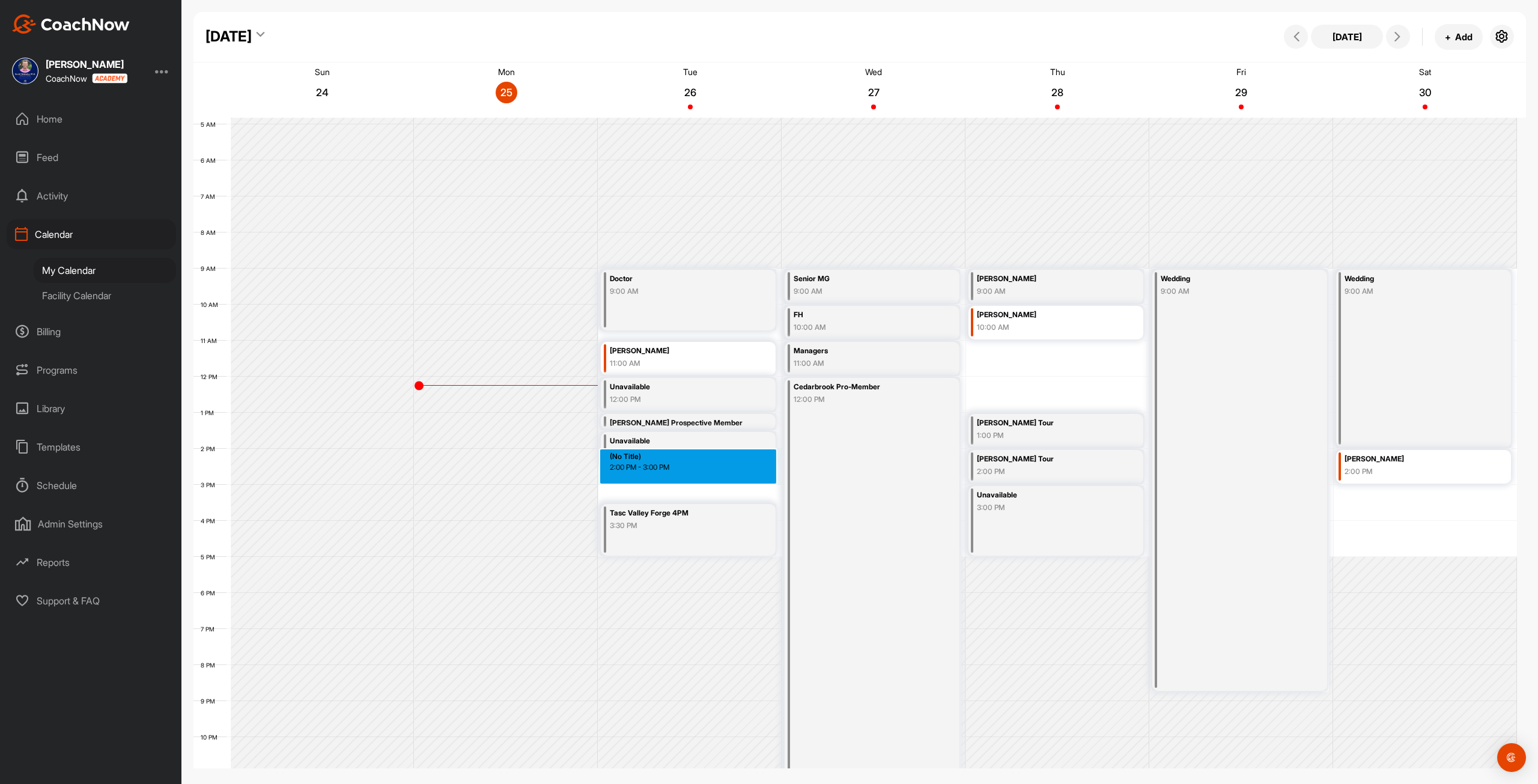
click at [672, 476] on div "12 AM 1 AM 2 AM 3 AM 4 AM 5 AM 6 AM 7 AM 8 AM 9 AM 10 AM 11 AM 12 PM 1 PM 2 PM …" at bounding box center [855, 377] width 1323 height 865
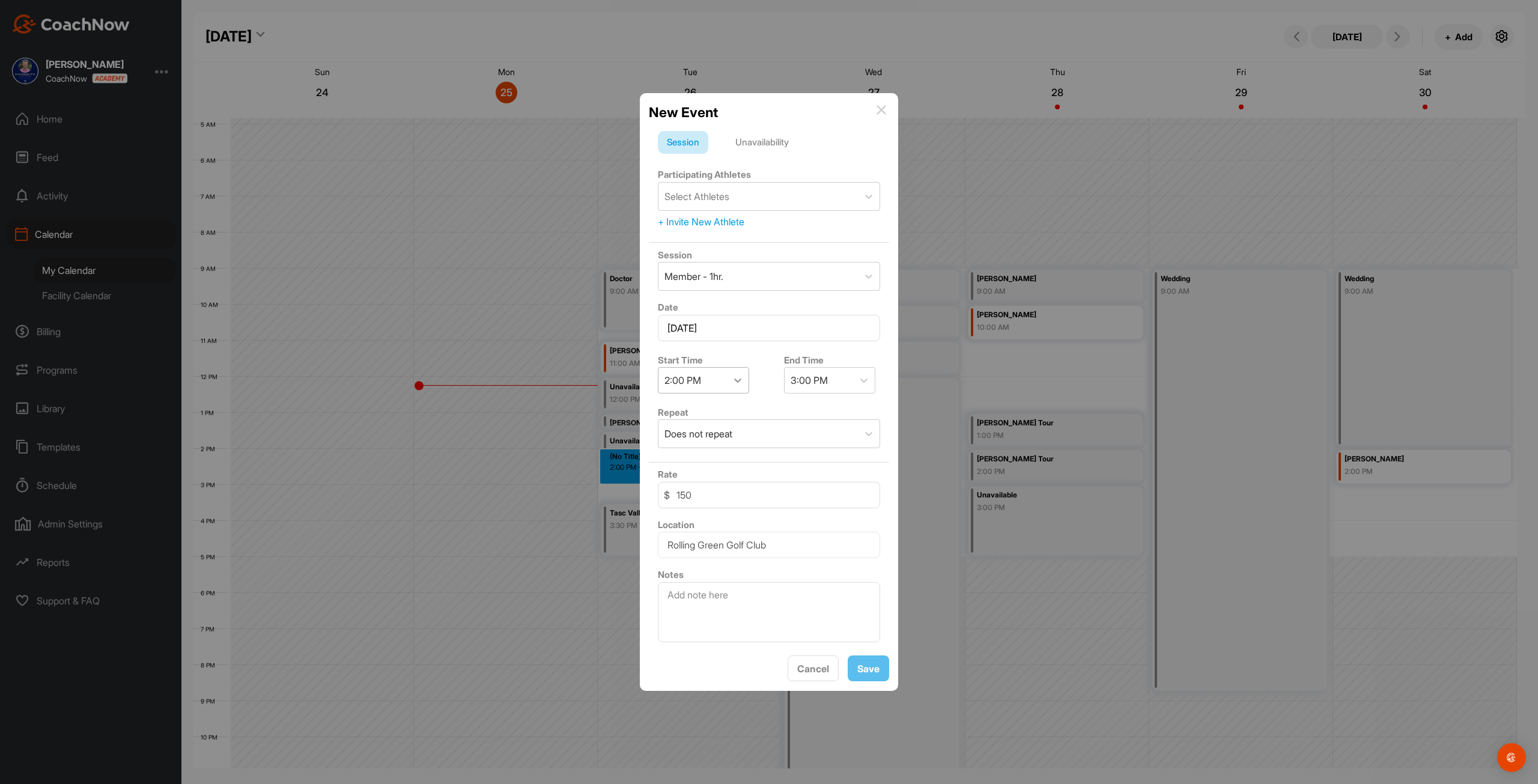
click at [729, 379] on div at bounding box center [737, 380] width 22 height 22
click at [707, 433] on div "2:30 PM" at bounding box center [703, 427] width 91 height 24
click at [755, 145] on div "Unavailability" at bounding box center [763, 142] width 72 height 23
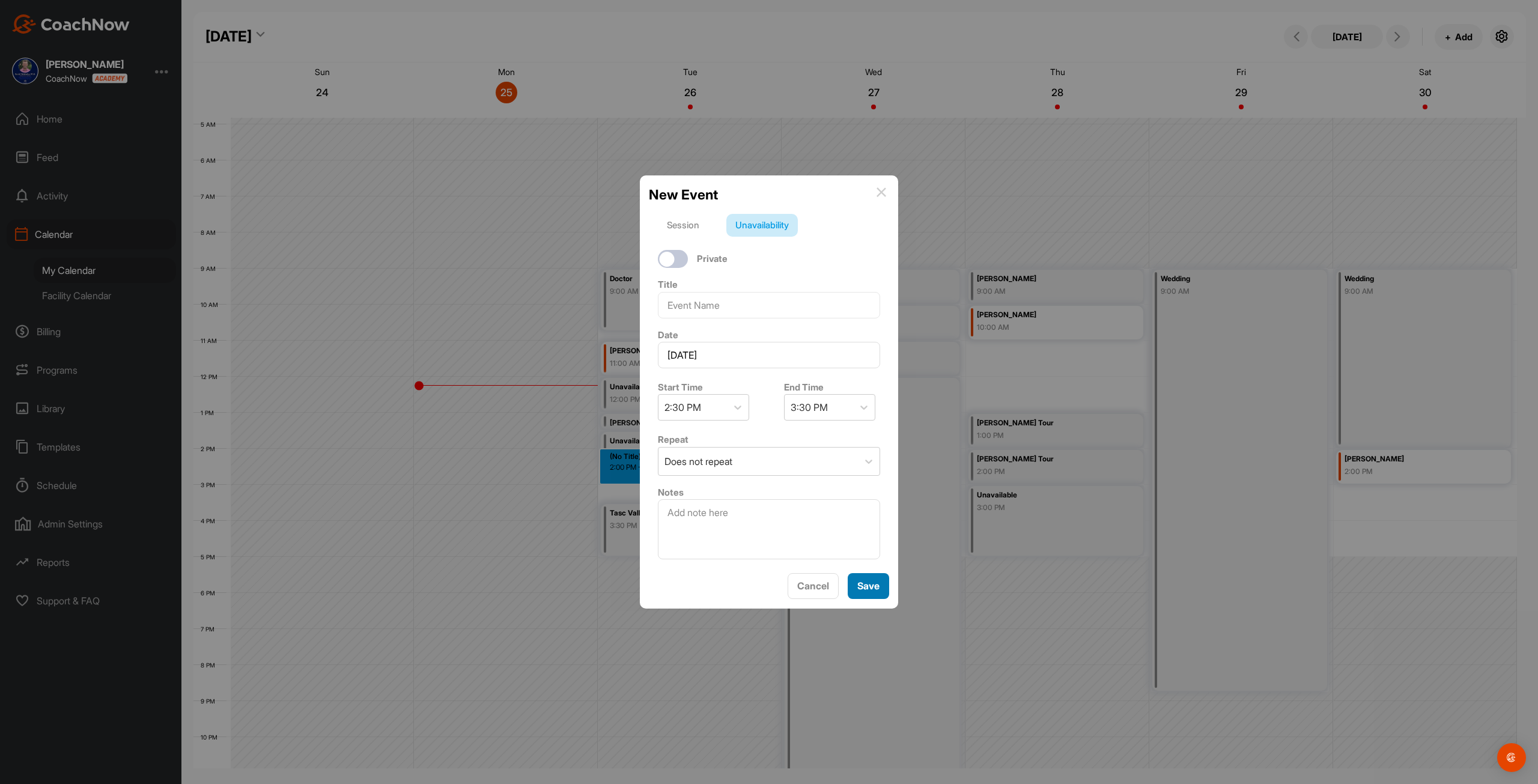
click at [870, 582] on button "Save" at bounding box center [868, 586] width 41 height 26
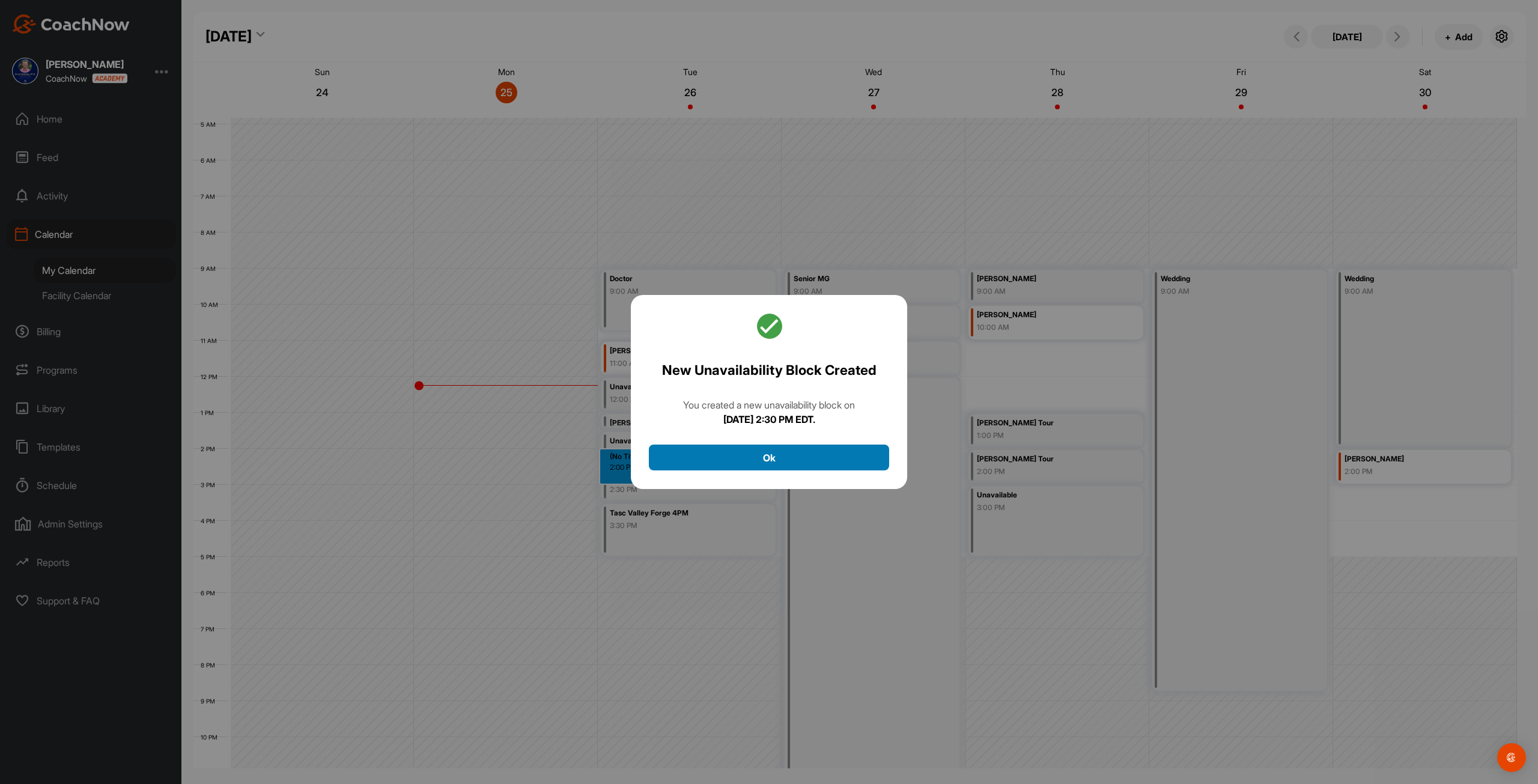
click at [748, 452] on button "Ok" at bounding box center [769, 457] width 240 height 26
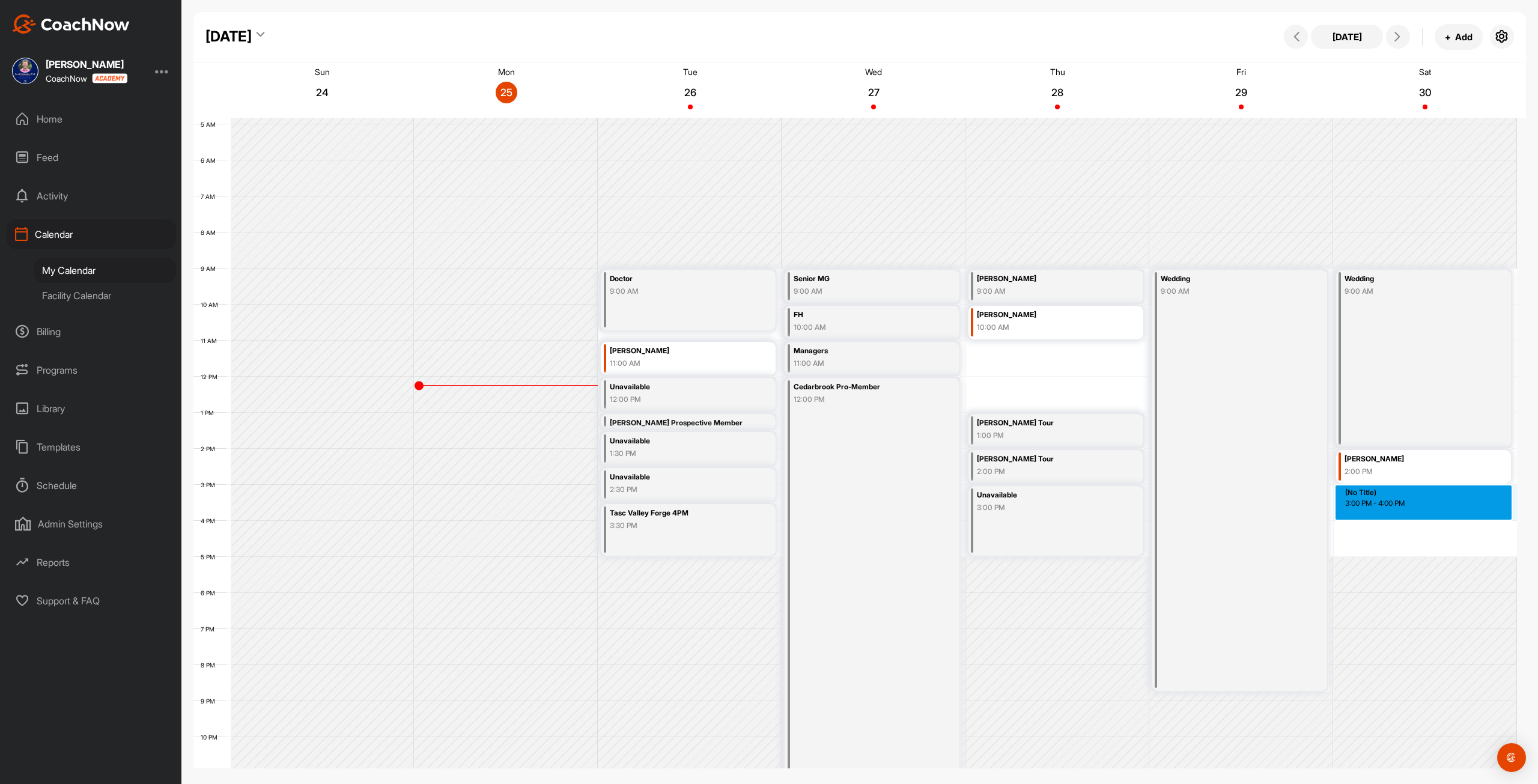
click at [1384, 496] on div "12 AM 1 AM 2 AM 3 AM 4 AM 5 AM 6 AM 7 AM 8 AM 9 AM 10 AM 11 AM 12 PM 1 PM 2 PM …" at bounding box center [855, 377] width 1323 height 865
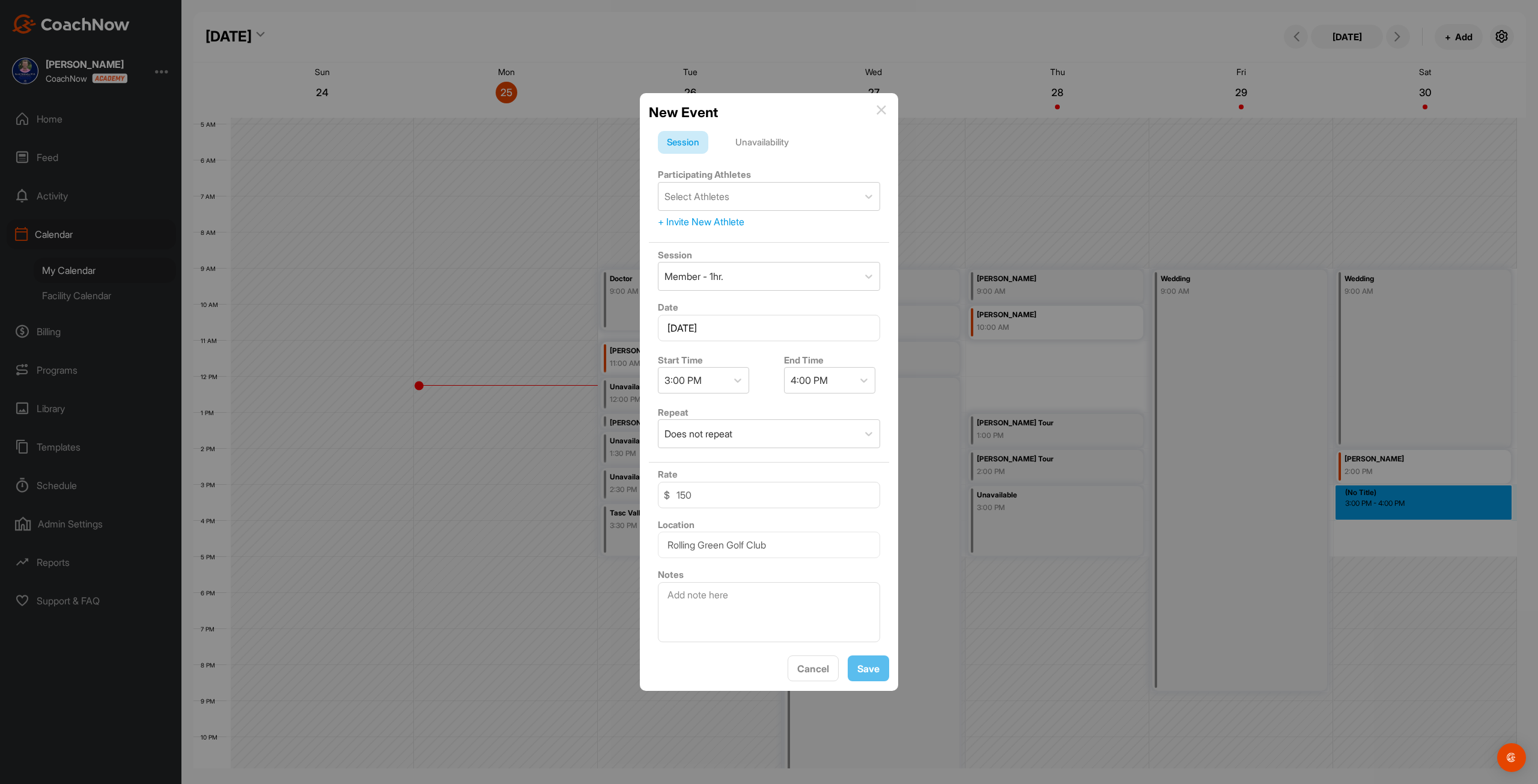
click at [760, 142] on div "Unavailability" at bounding box center [763, 142] width 72 height 23
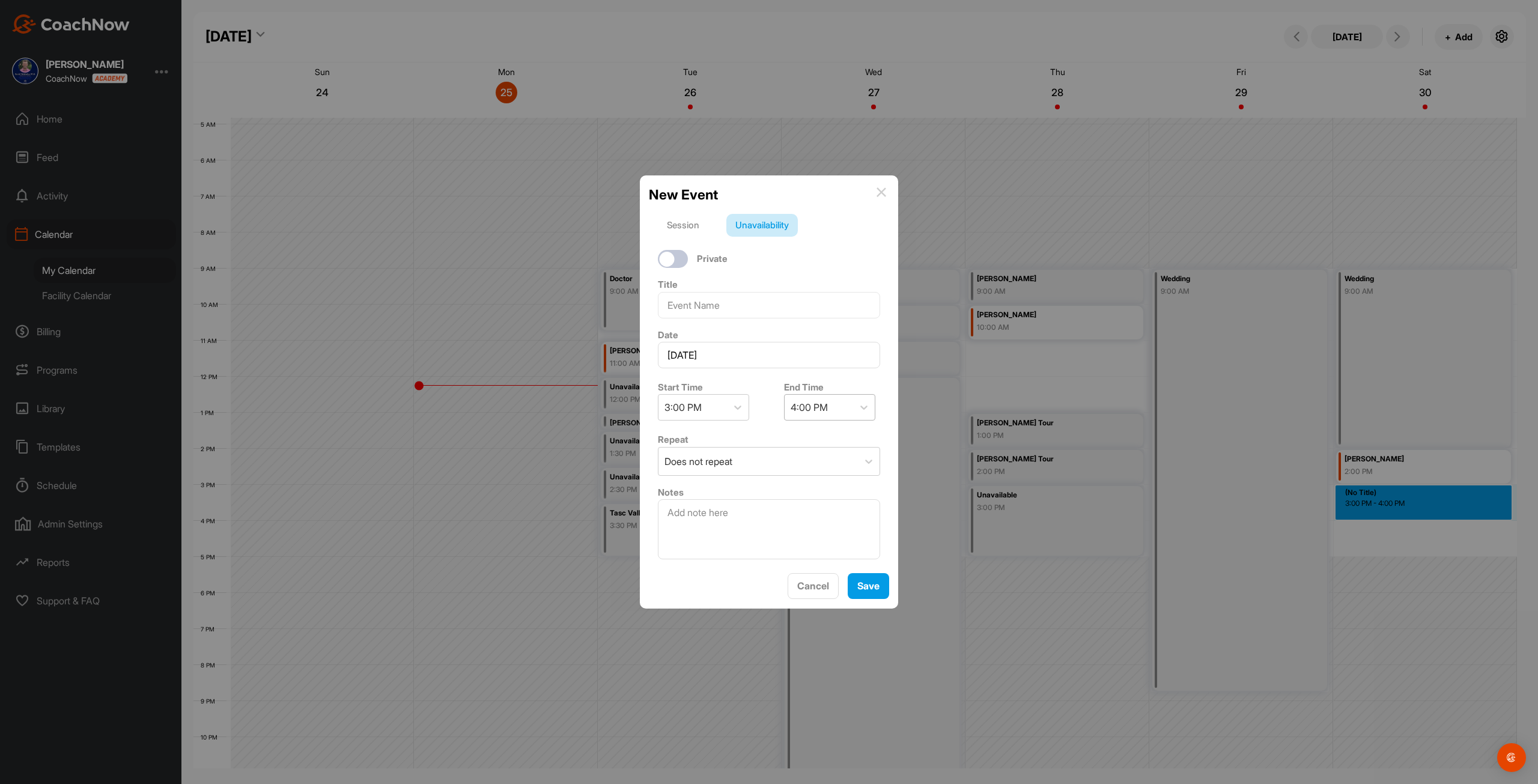
click at [806, 401] on div "4:00 PM" at bounding box center [809, 407] width 37 height 14
click at [816, 582] on div "4:45 PM" at bounding box center [825, 584] width 91 height 24
click at [861, 583] on button "Save" at bounding box center [868, 586] width 41 height 26
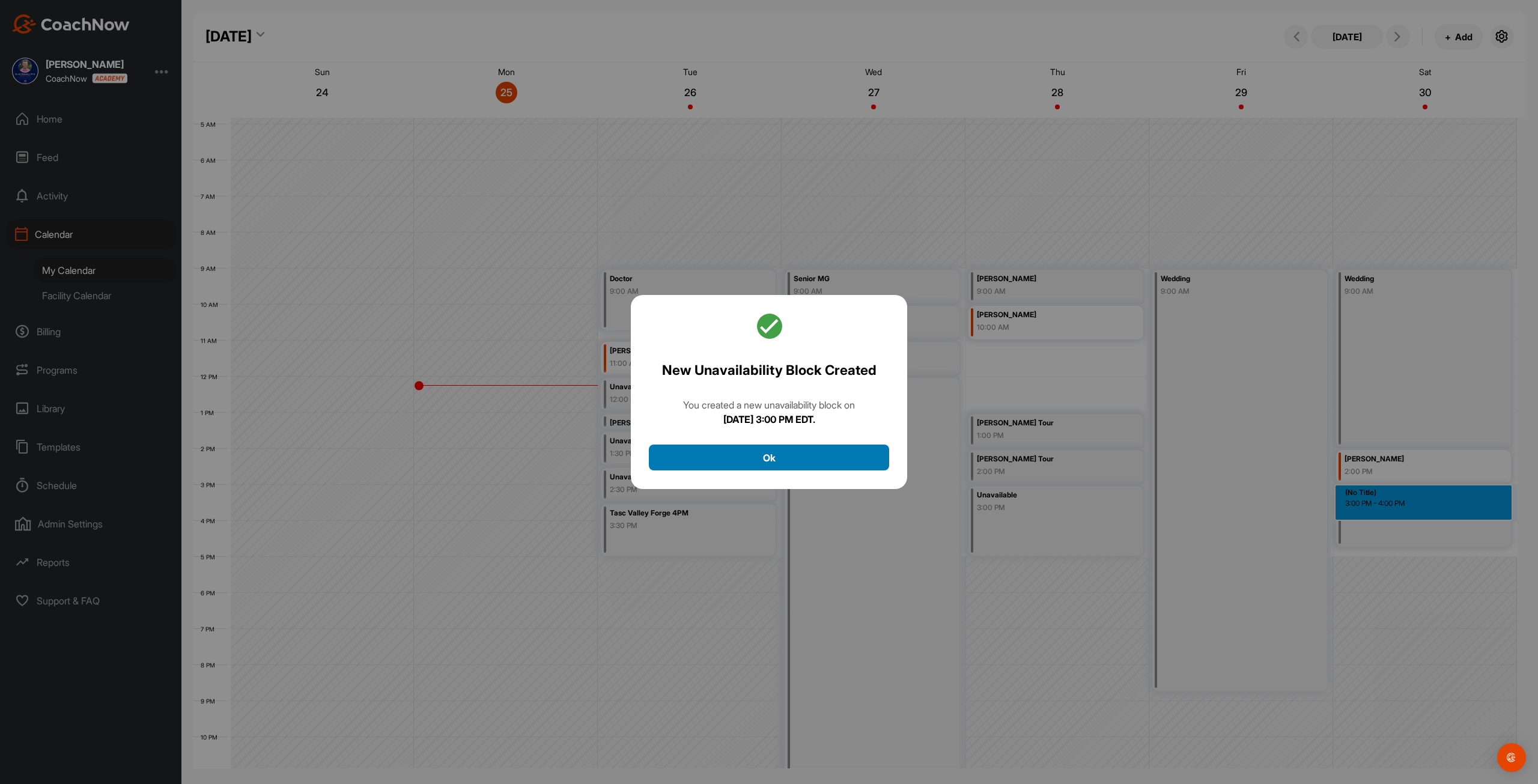
click at [828, 458] on button "Ok" at bounding box center [769, 457] width 240 height 26
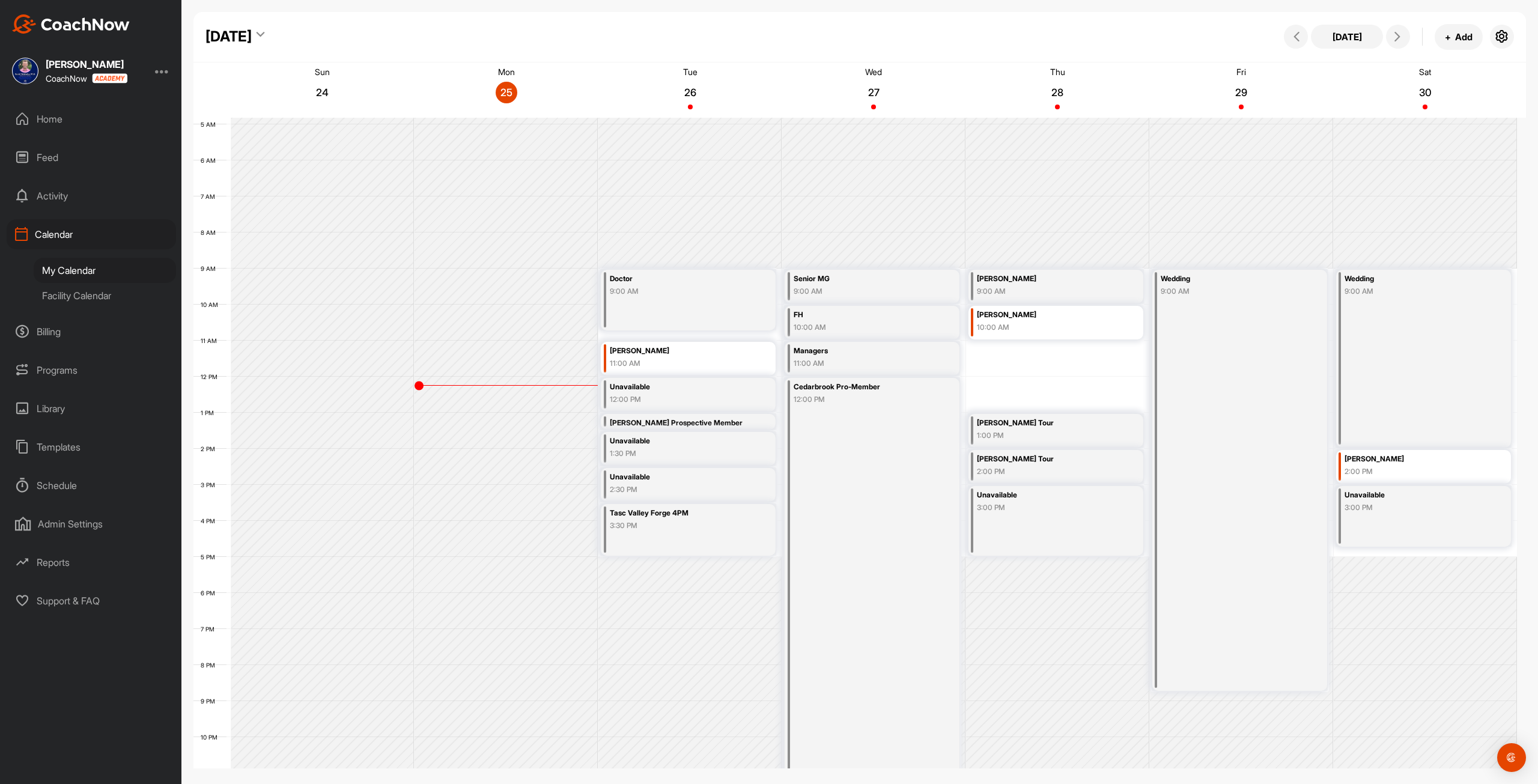
click at [1014, 345] on div "12 AM 1 AM 2 AM 3 AM 4 AM 5 AM 6 AM 7 AM 8 AM 9 AM 10 AM 11 AM 12 PM 1 PM 2 PM …" at bounding box center [855, 377] width 1323 height 865
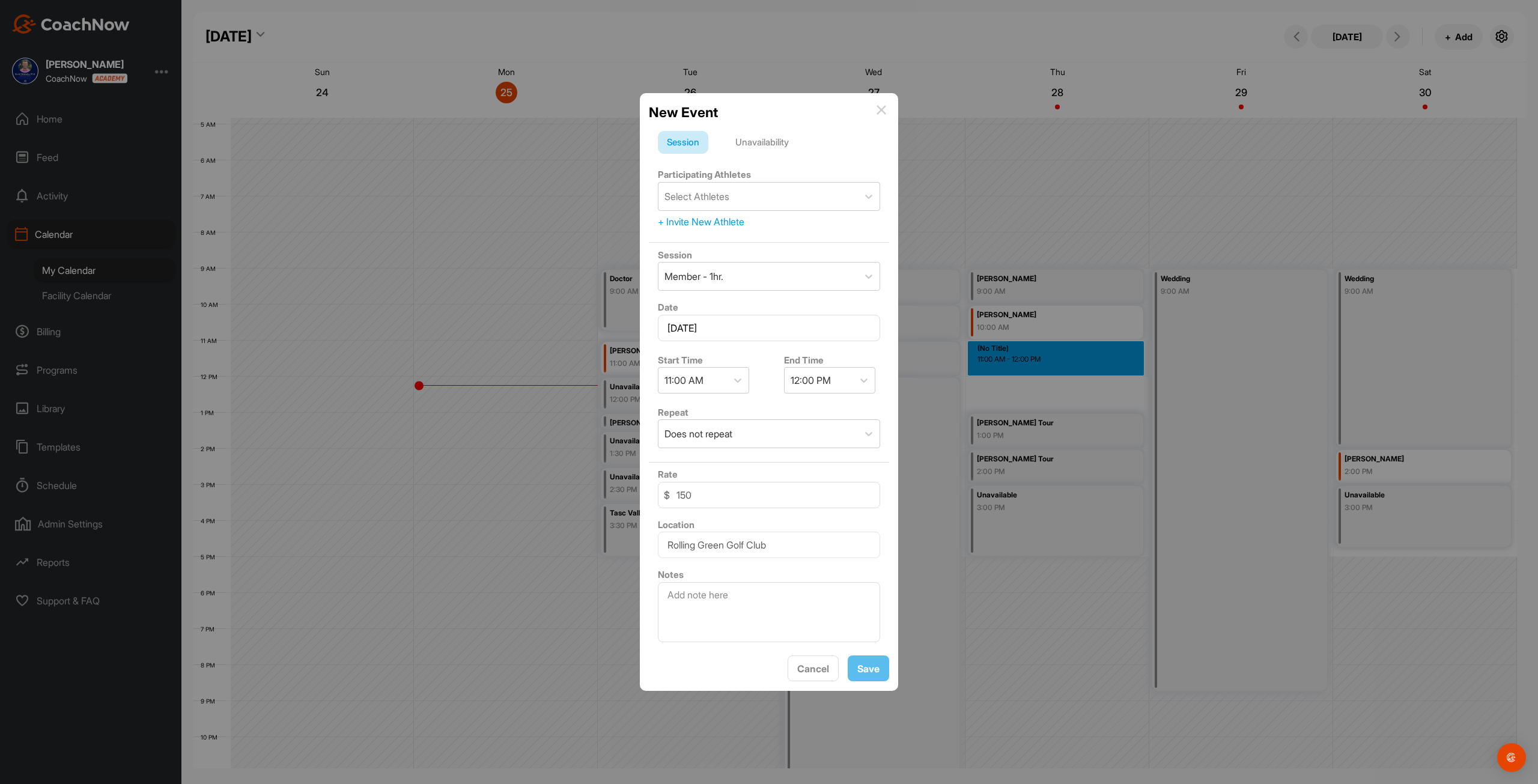
click at [766, 146] on div "Unavailability" at bounding box center [763, 142] width 72 height 23
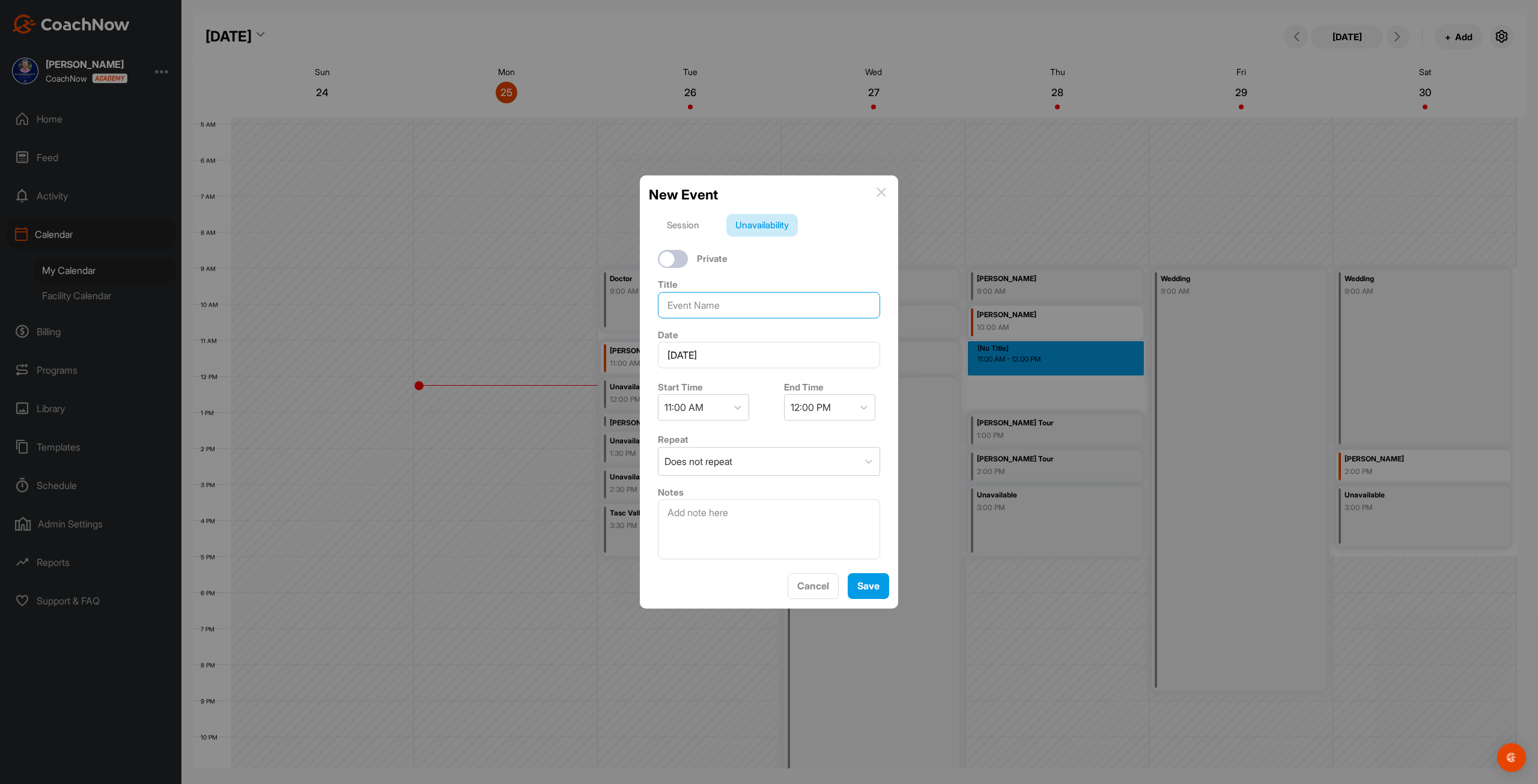
click at [722, 301] on input at bounding box center [769, 305] width 223 height 27
type input "[PERSON_NAME] FootJoy"
click at [825, 407] on div "12:00 PM" at bounding box center [811, 407] width 40 height 14
click at [808, 491] on div "1:00 PM" at bounding box center [825, 488] width 91 height 24
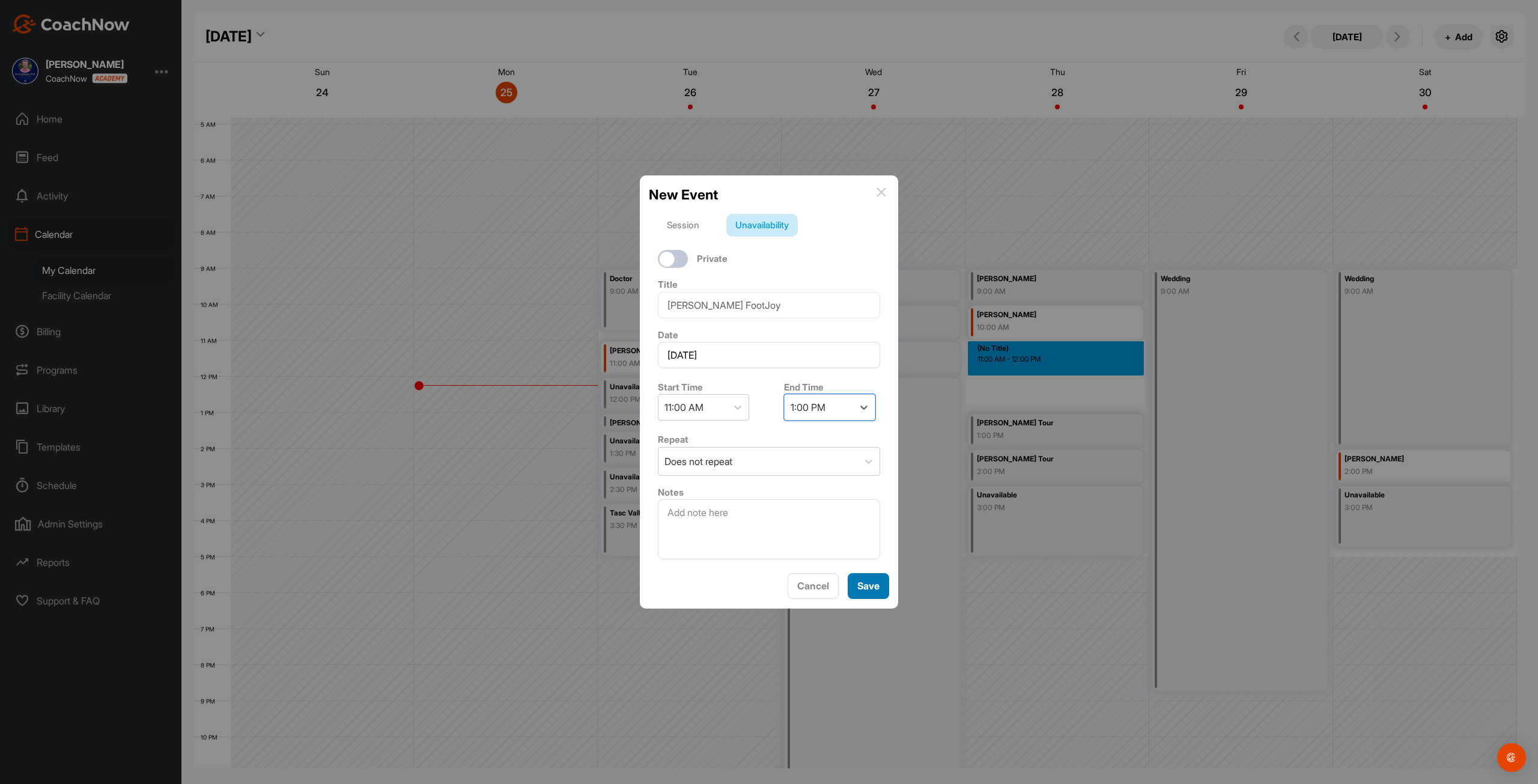
click at [865, 591] on button "Save" at bounding box center [868, 586] width 41 height 26
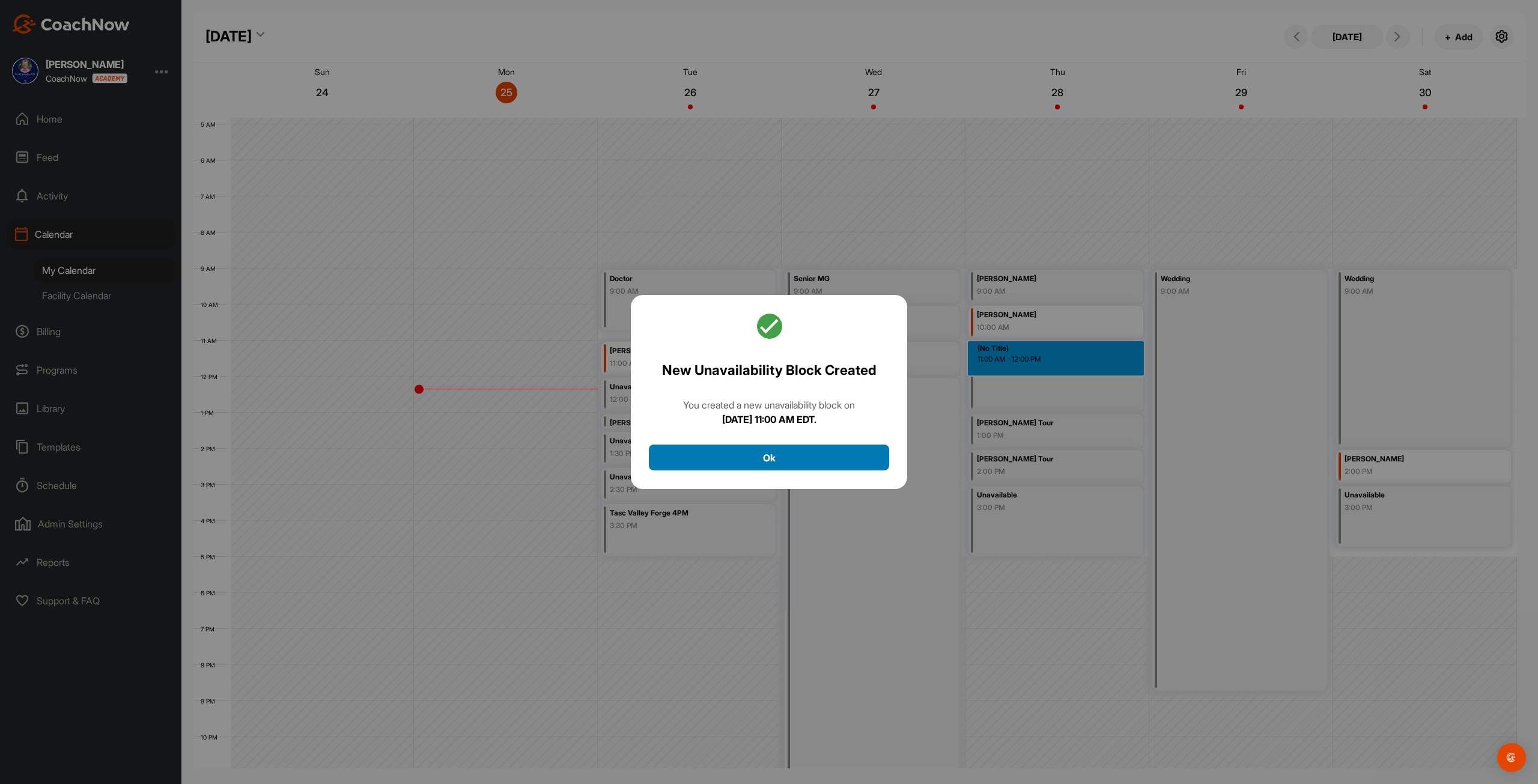
click at [815, 463] on button "Ok" at bounding box center [769, 457] width 240 height 26
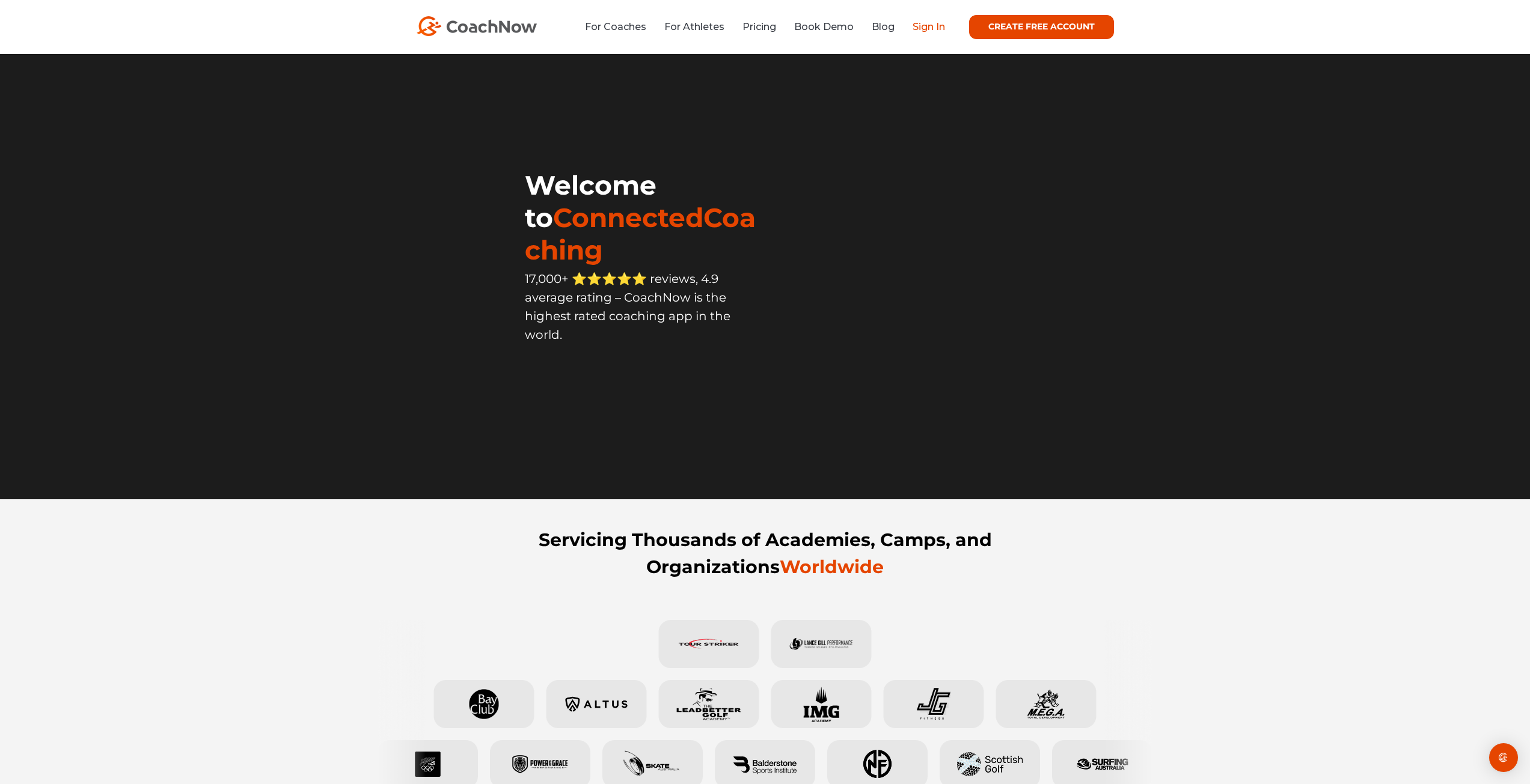
click at [924, 30] on link "Sign In" at bounding box center [929, 27] width 33 height 12
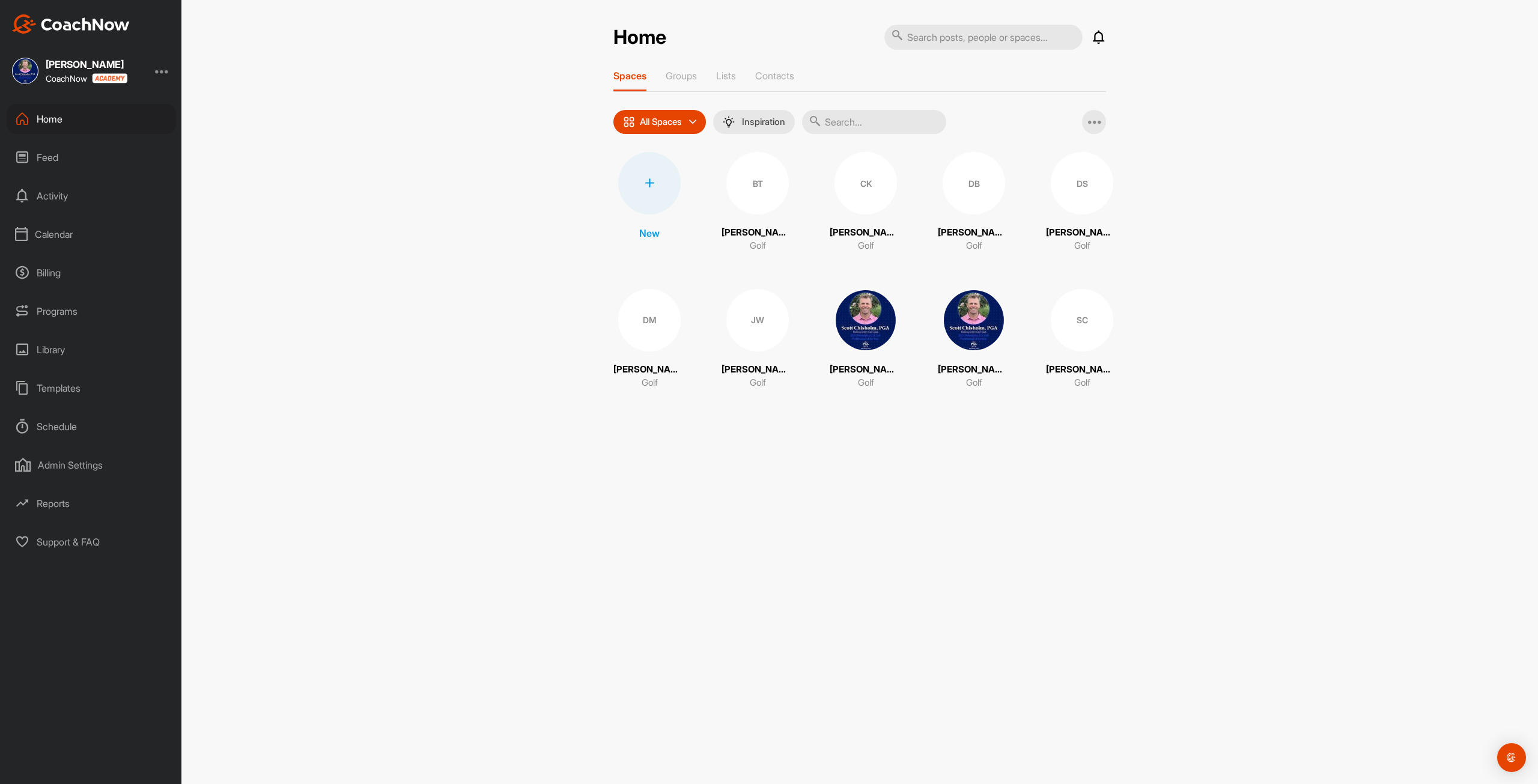
click at [73, 232] on div "Calendar" at bounding box center [91, 234] width 170 height 30
click at [89, 274] on div "My Calendar" at bounding box center [105, 270] width 142 height 25
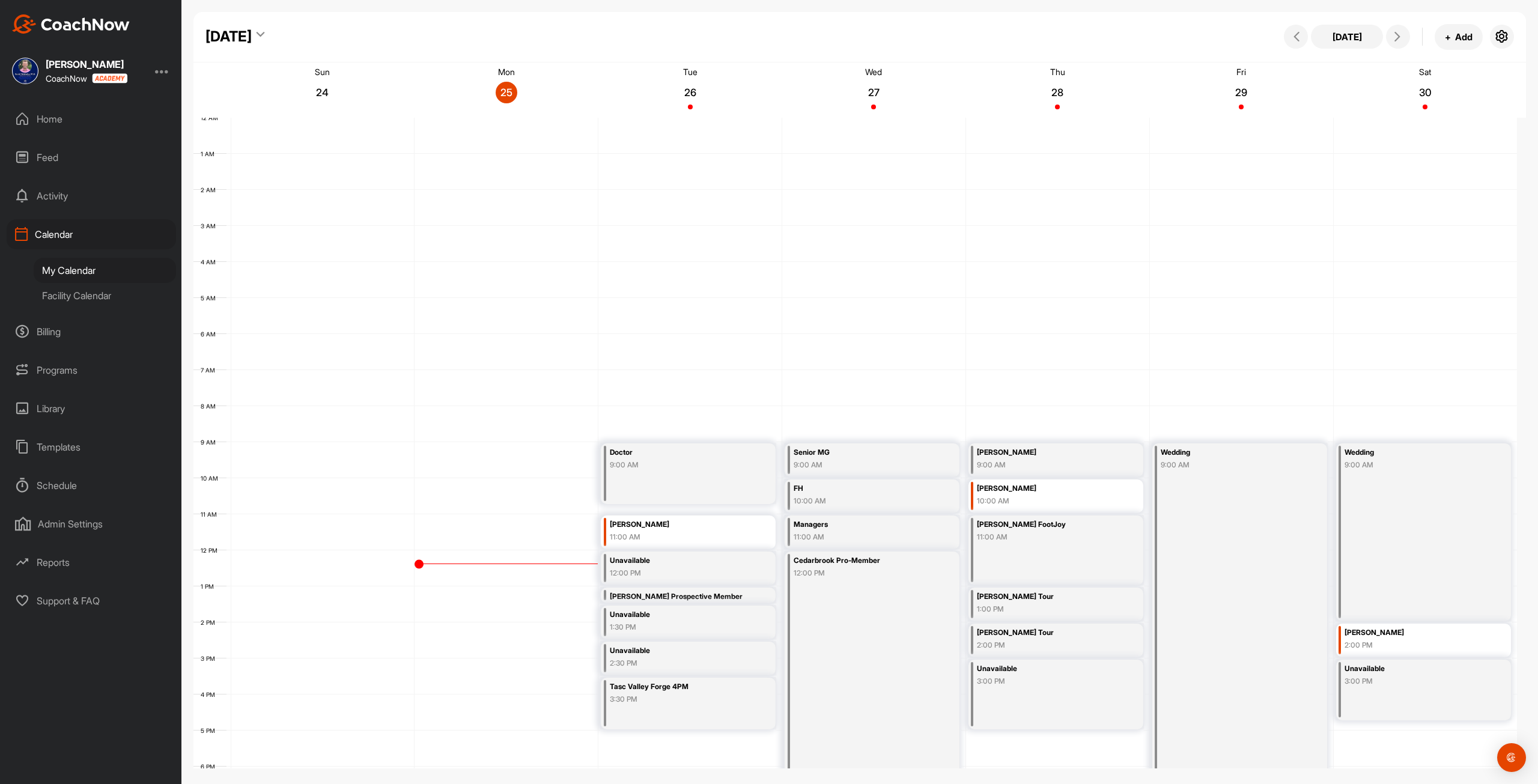
scroll to position [174, 0]
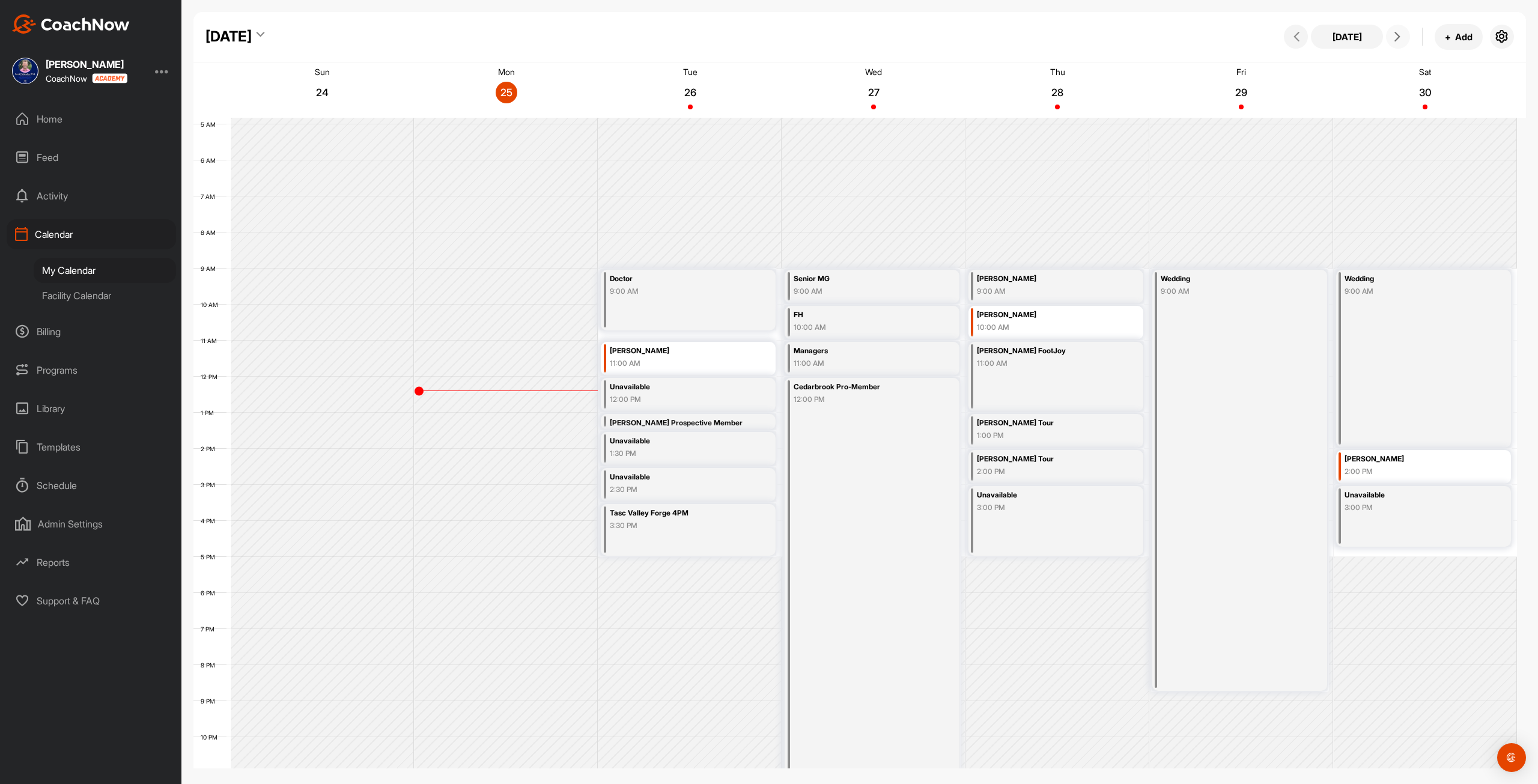
click at [1399, 35] on icon at bounding box center [1398, 37] width 10 height 10
